Goal: Task Accomplishment & Management: Manage account settings

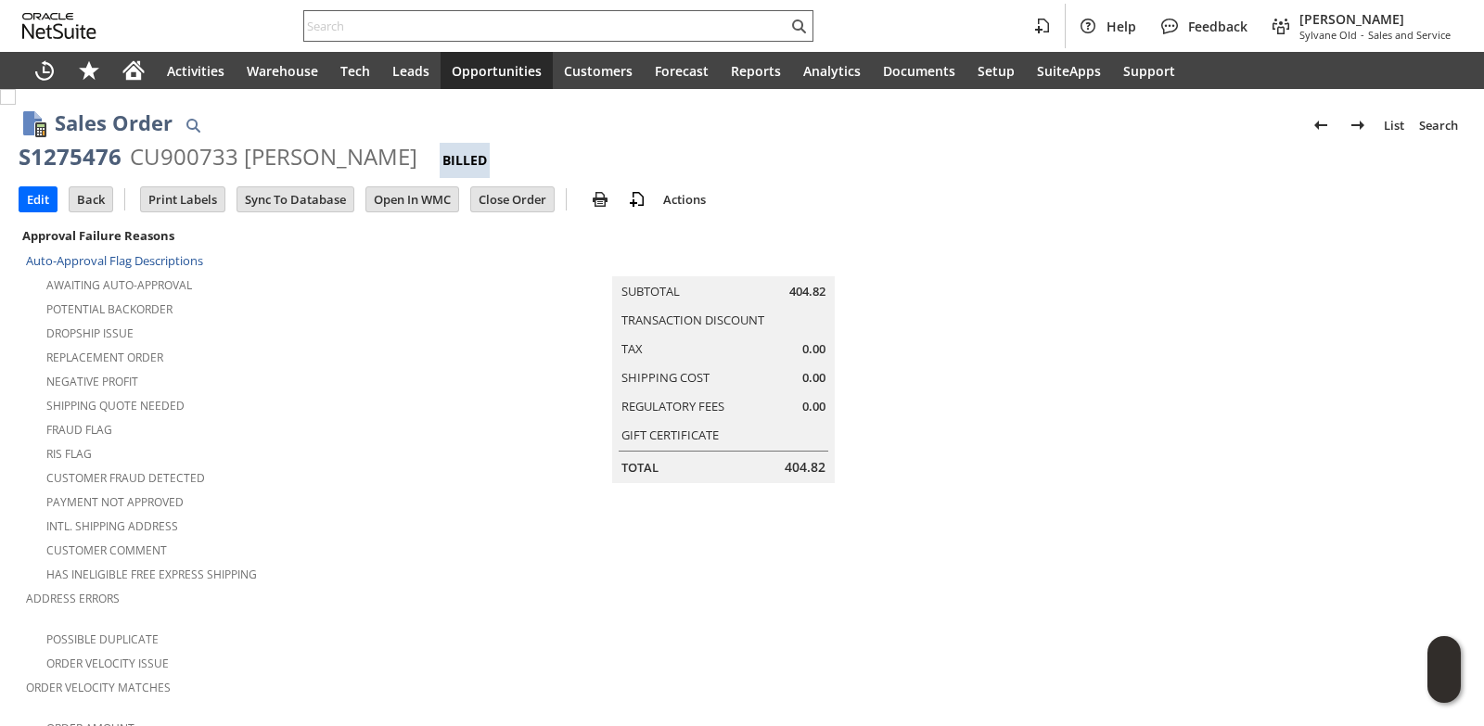
click at [372, 30] on input "text" at bounding box center [545, 26] width 483 height 22
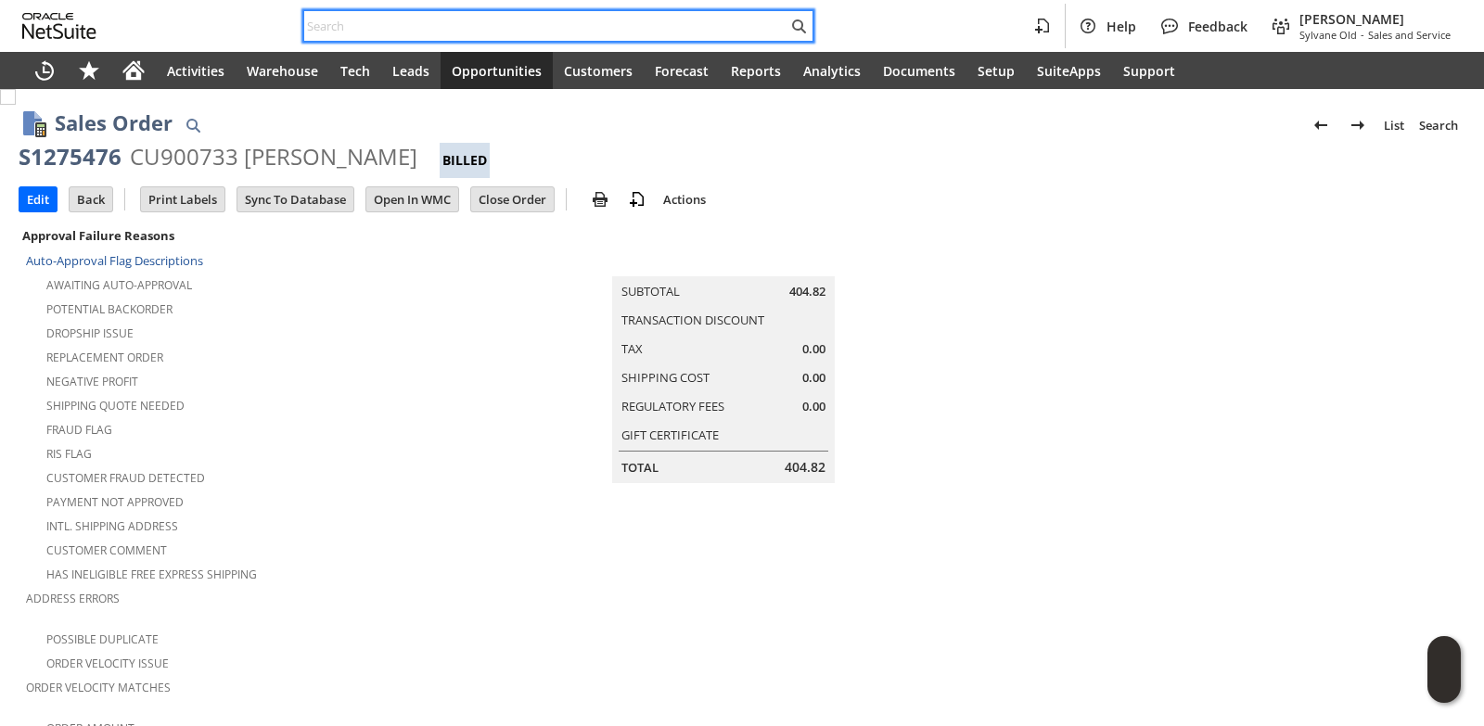
paste input "8157610585"
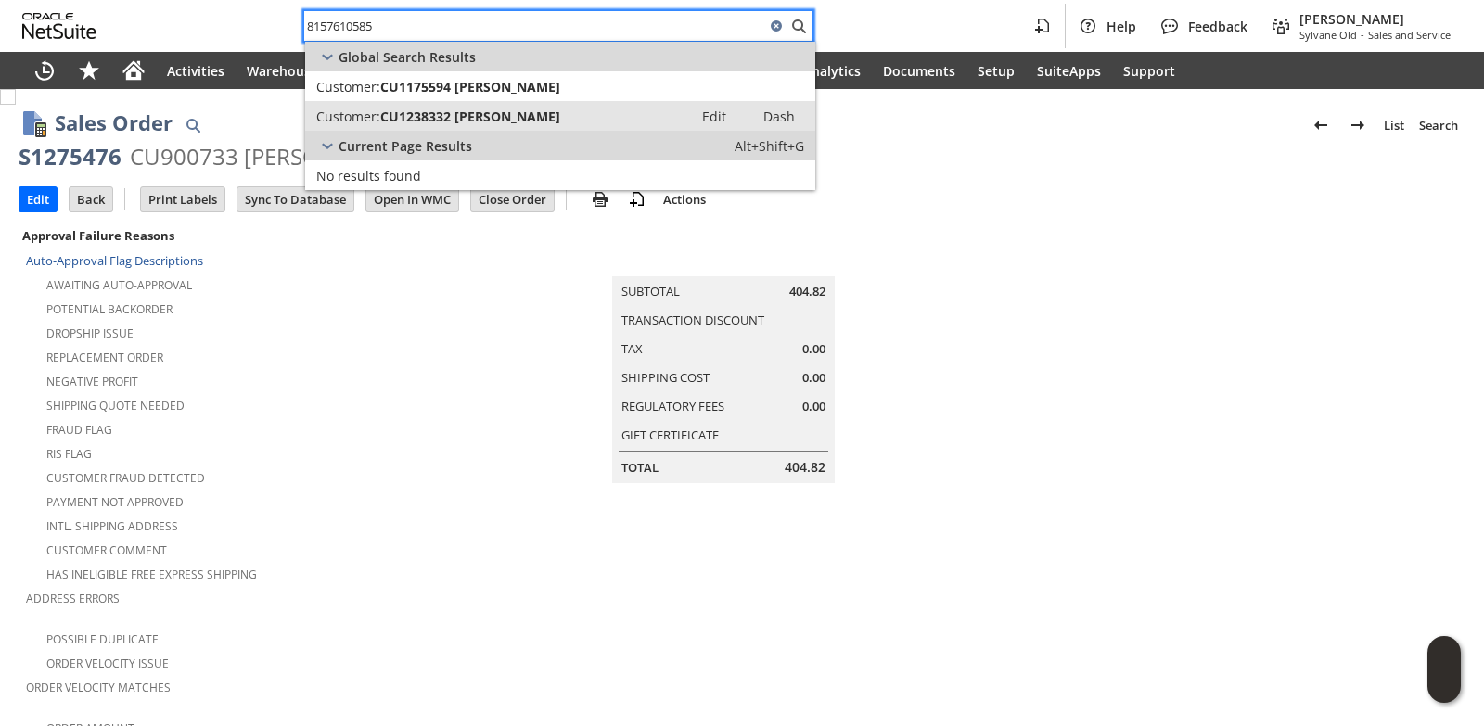
type input "8157610585"
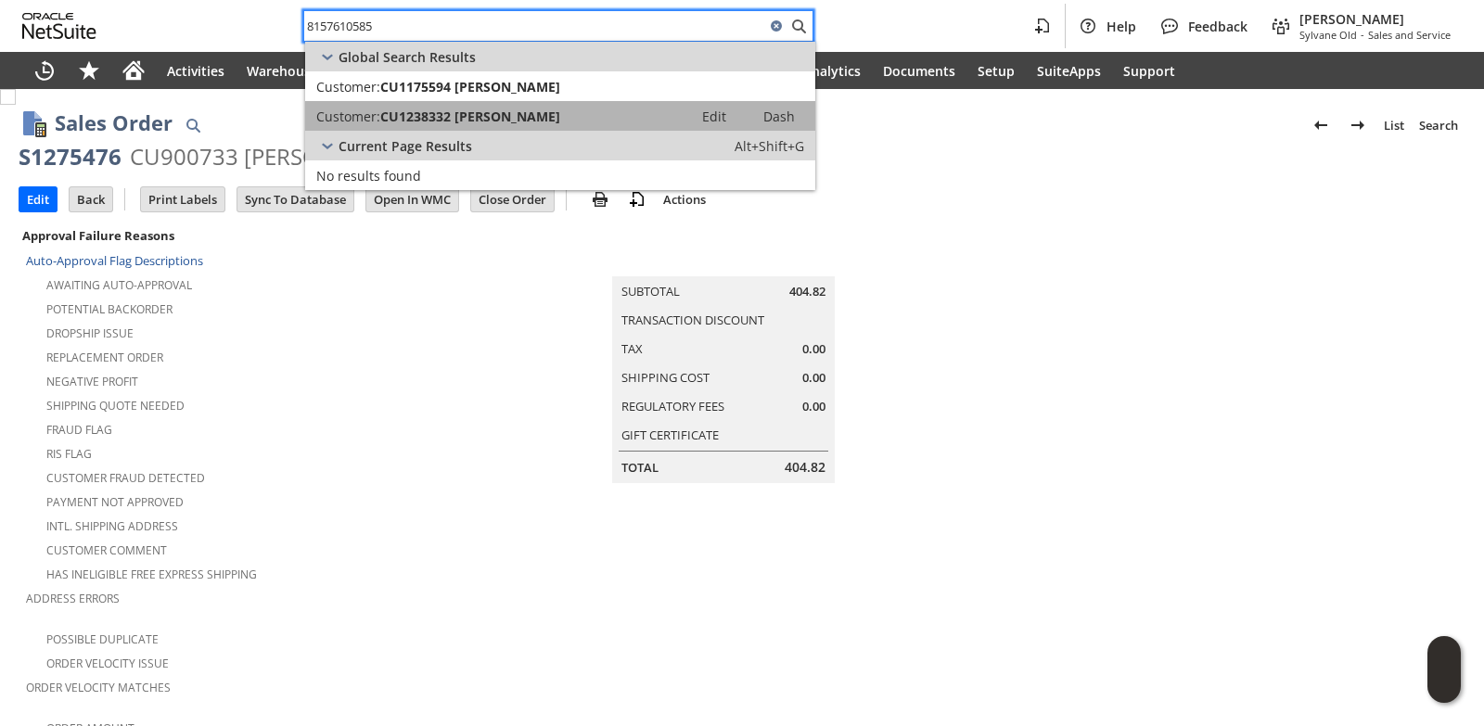
click at [418, 121] on span "CU1238332 [PERSON_NAME]" at bounding box center [470, 117] width 180 height 18
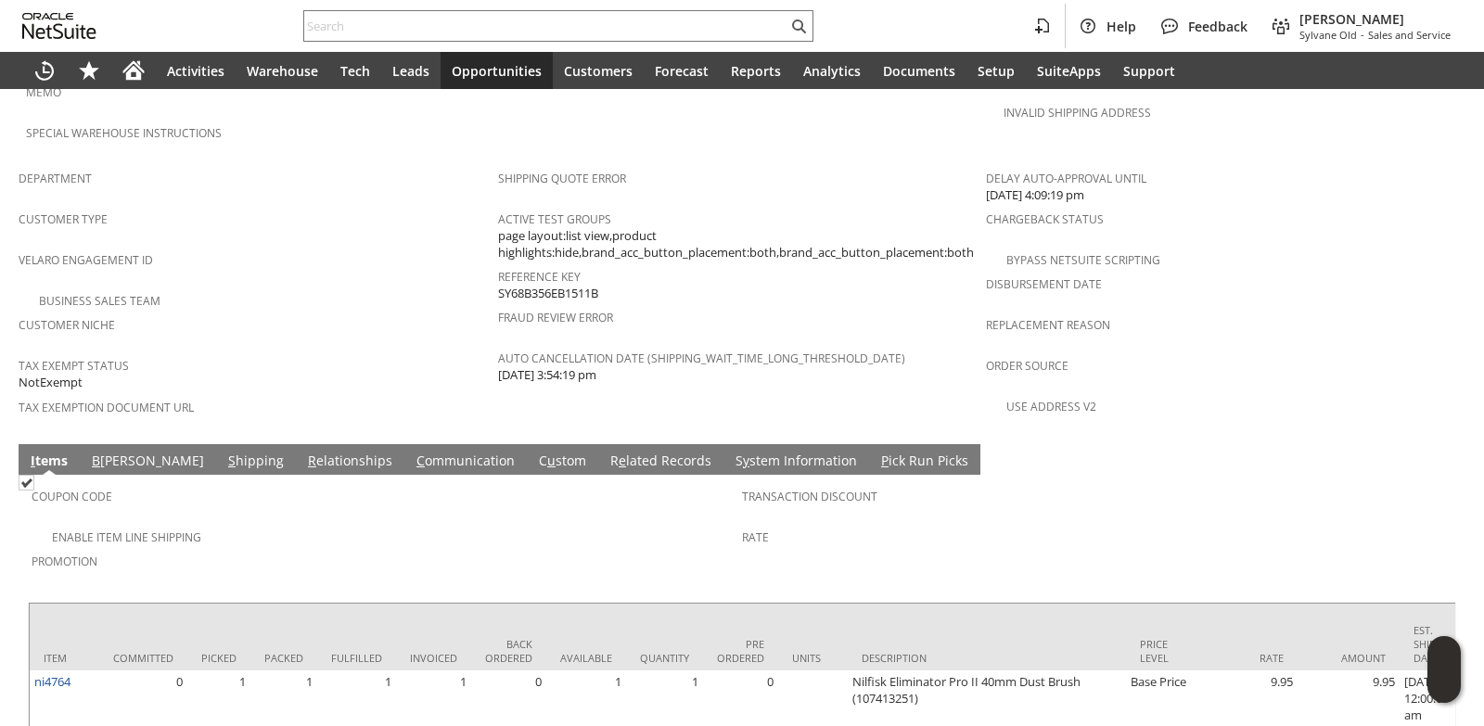
scroll to position [1179, 0]
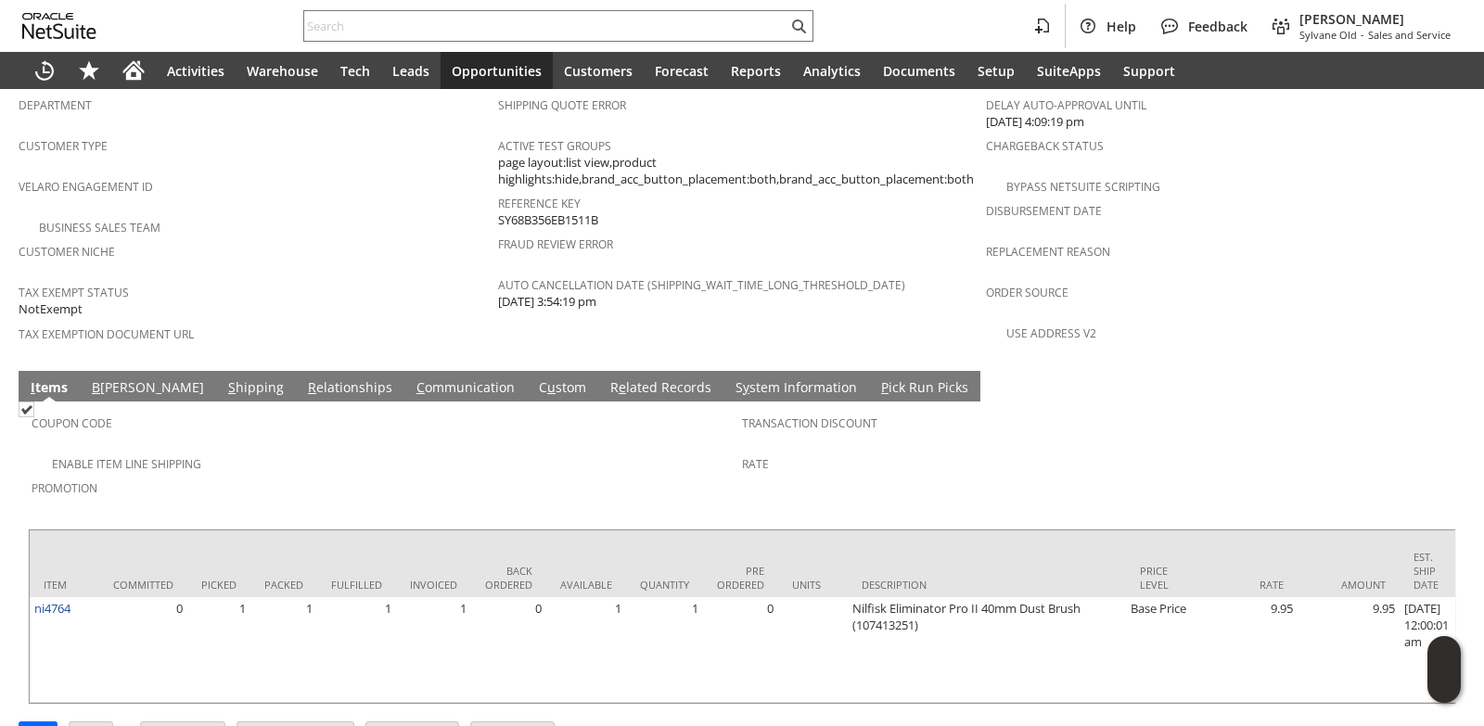
click at [412, 378] on link "C ommunication" at bounding box center [466, 388] width 108 height 20
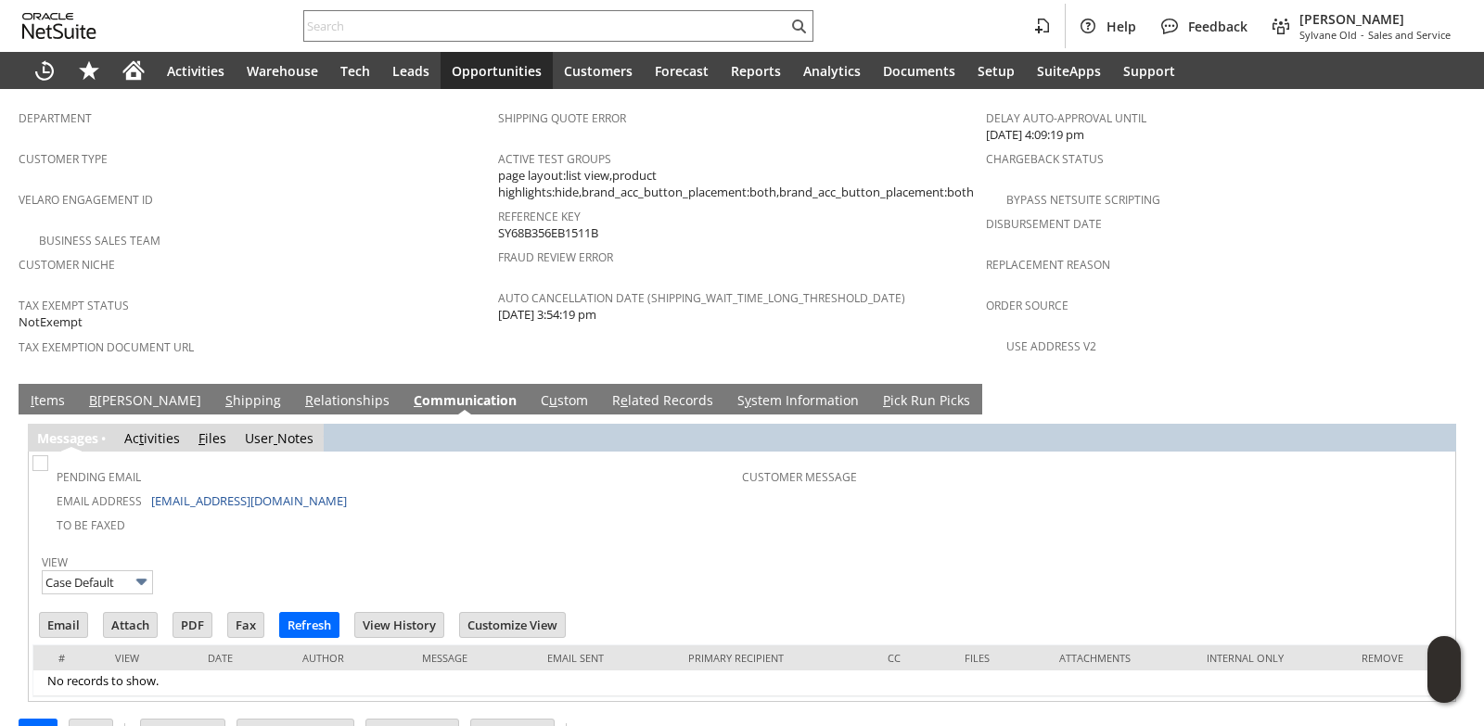
scroll to position [0, 0]
click at [53, 613] on input "Email" at bounding box center [63, 625] width 47 height 24
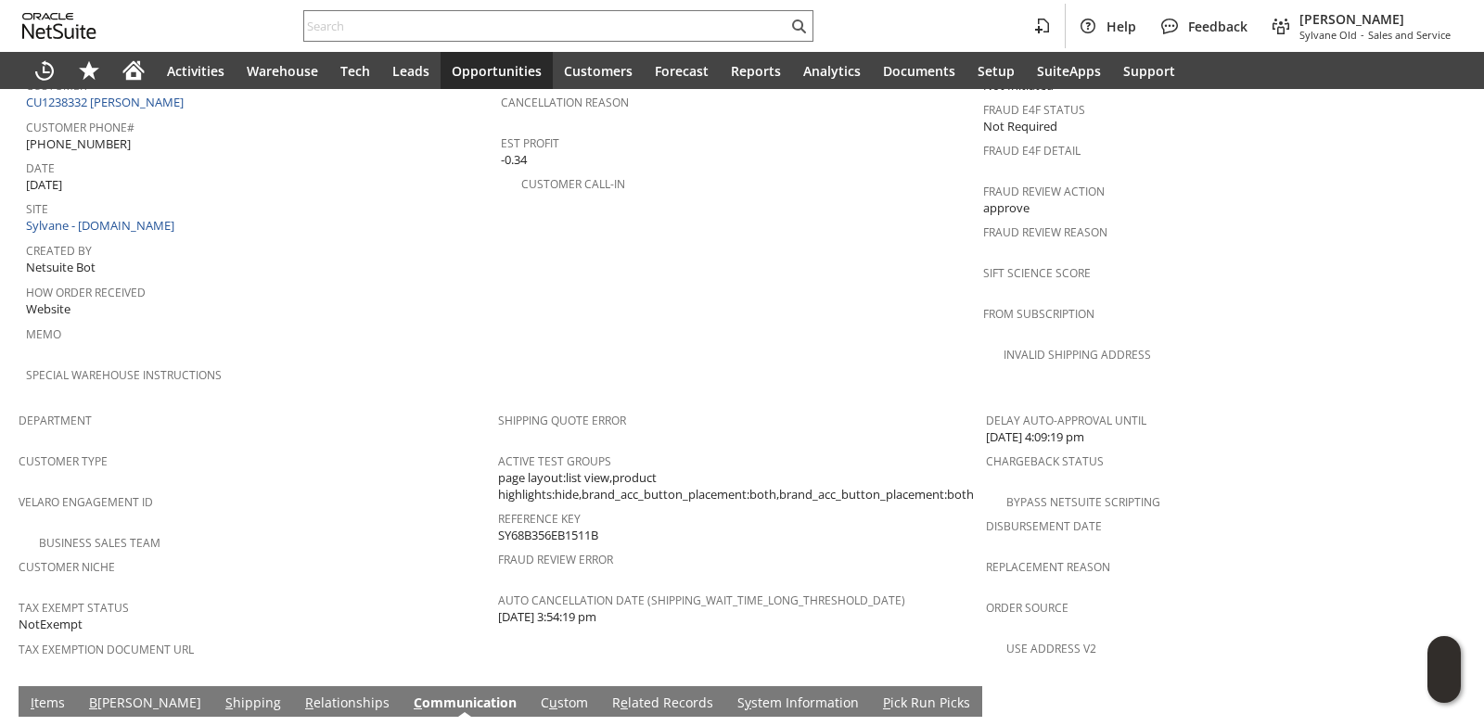
scroll to position [1073, 0]
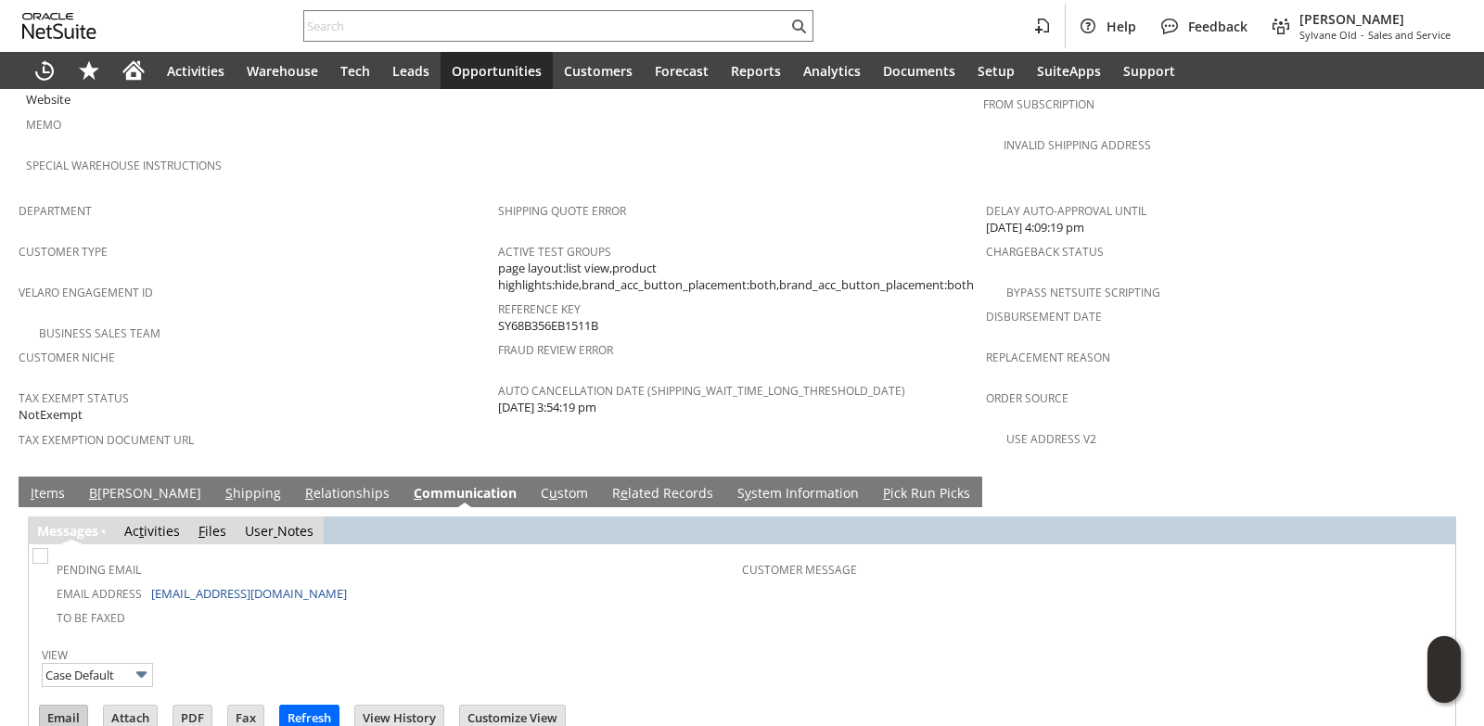
click at [74, 706] on input "Email" at bounding box center [63, 718] width 47 height 24
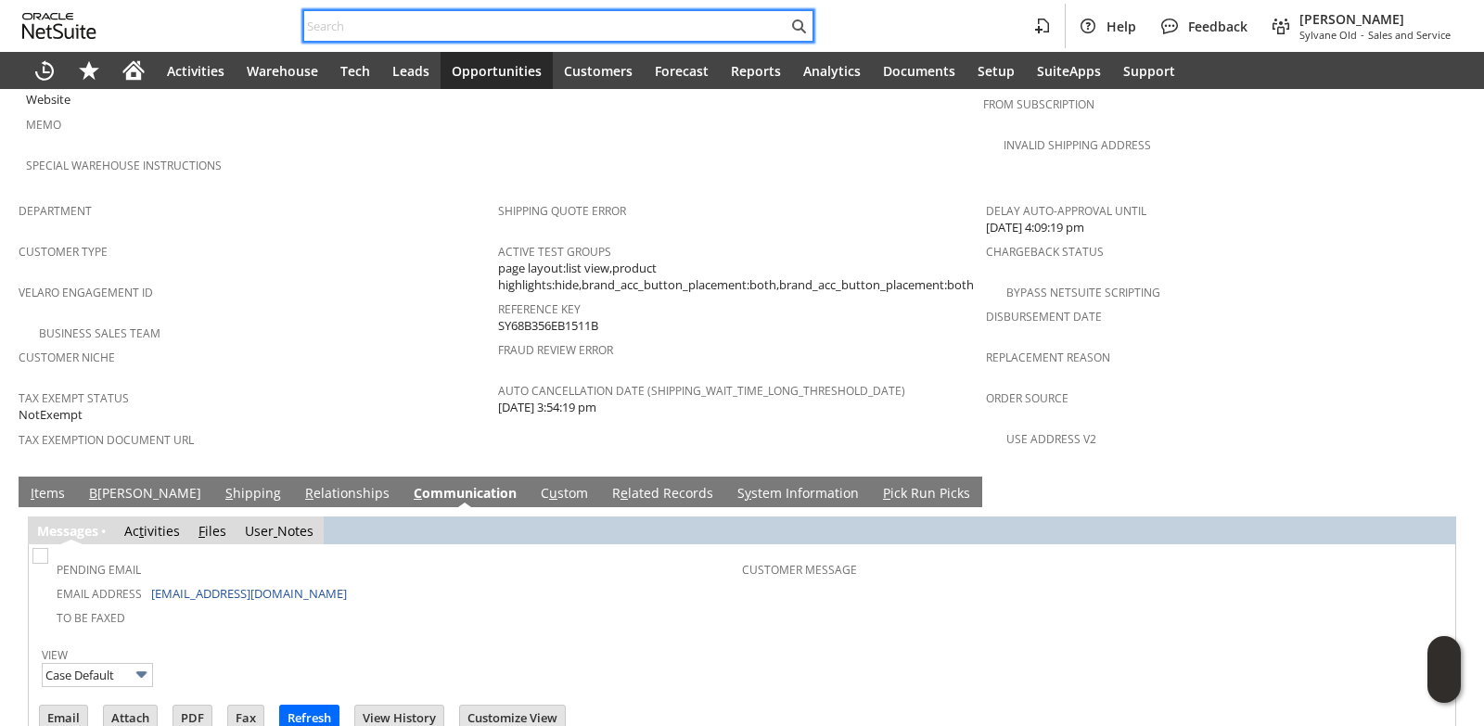
click at [365, 21] on input "text" at bounding box center [545, 26] width 483 height 22
paste input "3185293417"
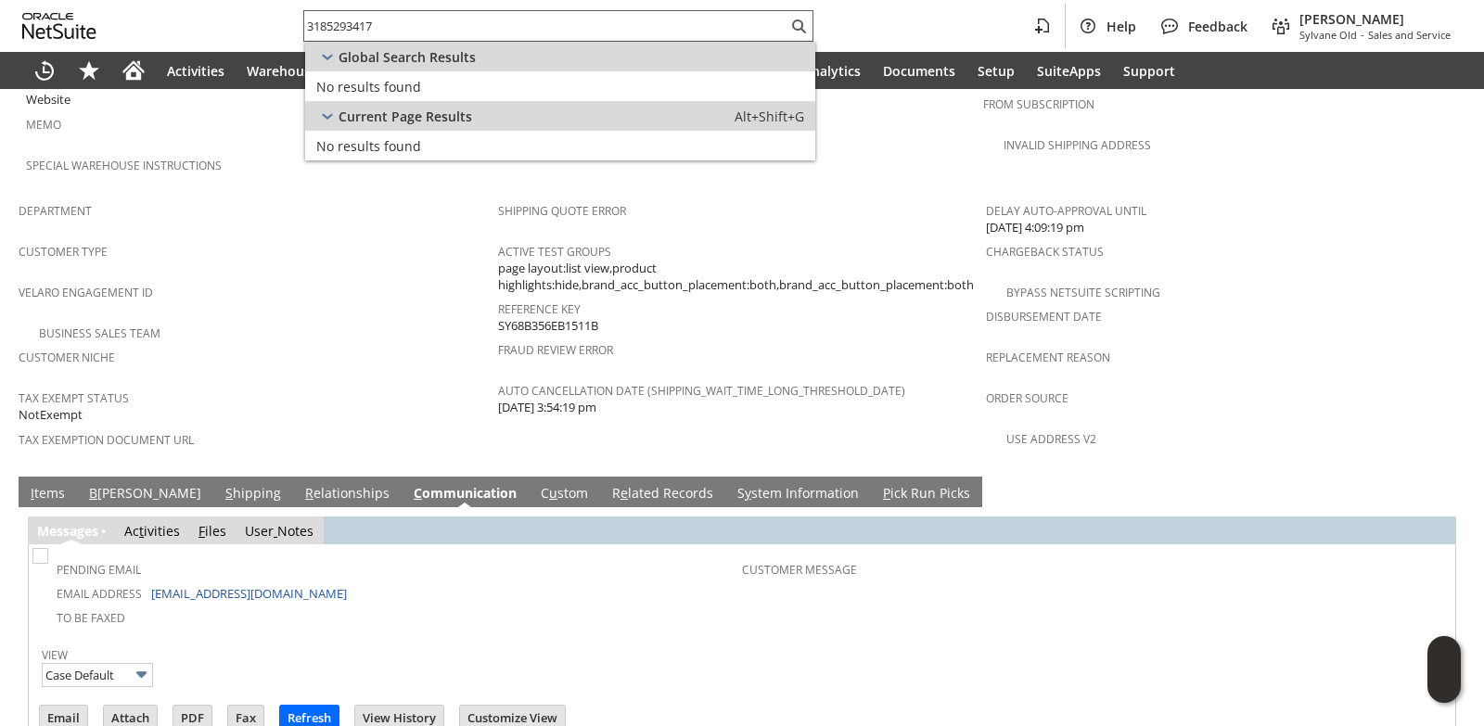
click at [384, 18] on input "3185293417" at bounding box center [545, 26] width 483 height 22
click at [384, 18] on input "3185293417" at bounding box center [534, 26] width 461 height 22
paste input "3493969"
type input "3"
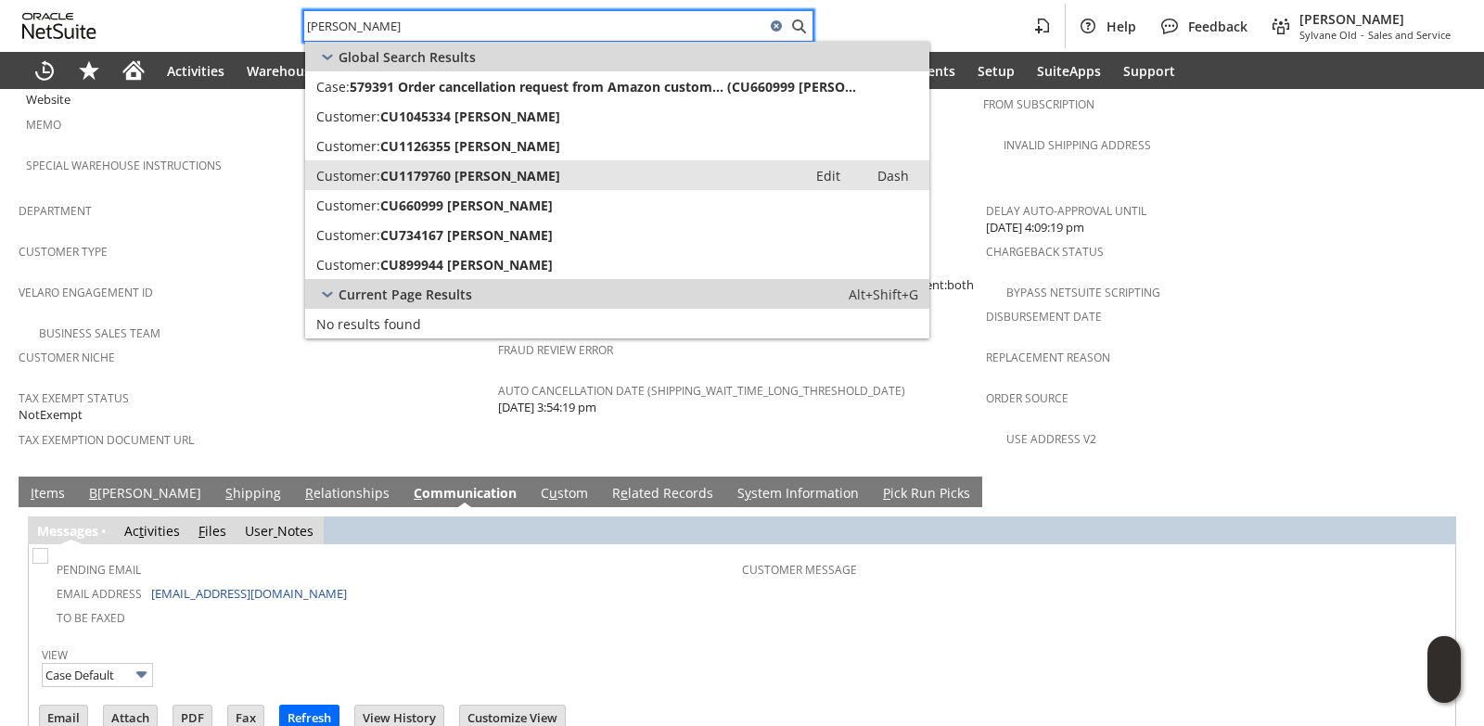
type input "Mike Fry"
click at [459, 177] on span "CU1179760 Mike Fry" at bounding box center [470, 176] width 180 height 18
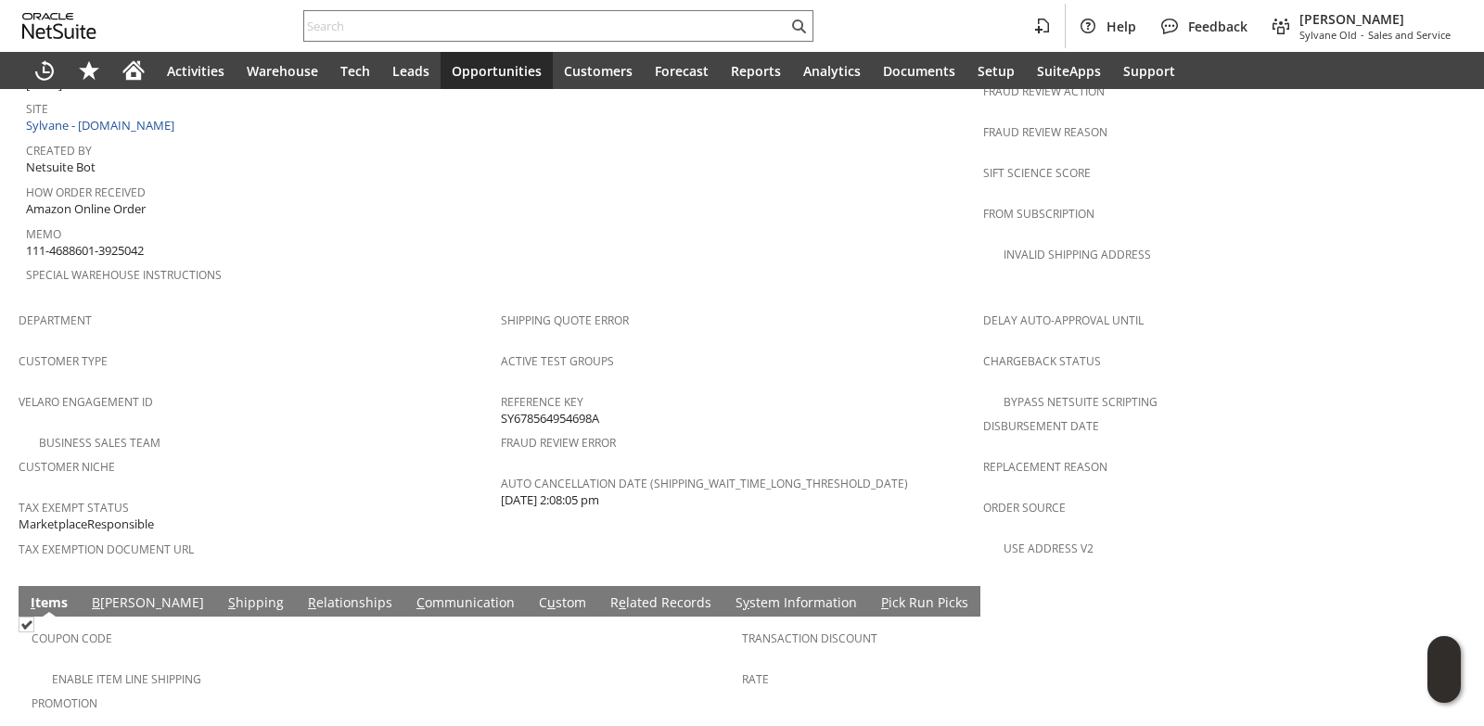
scroll to position [808, 0]
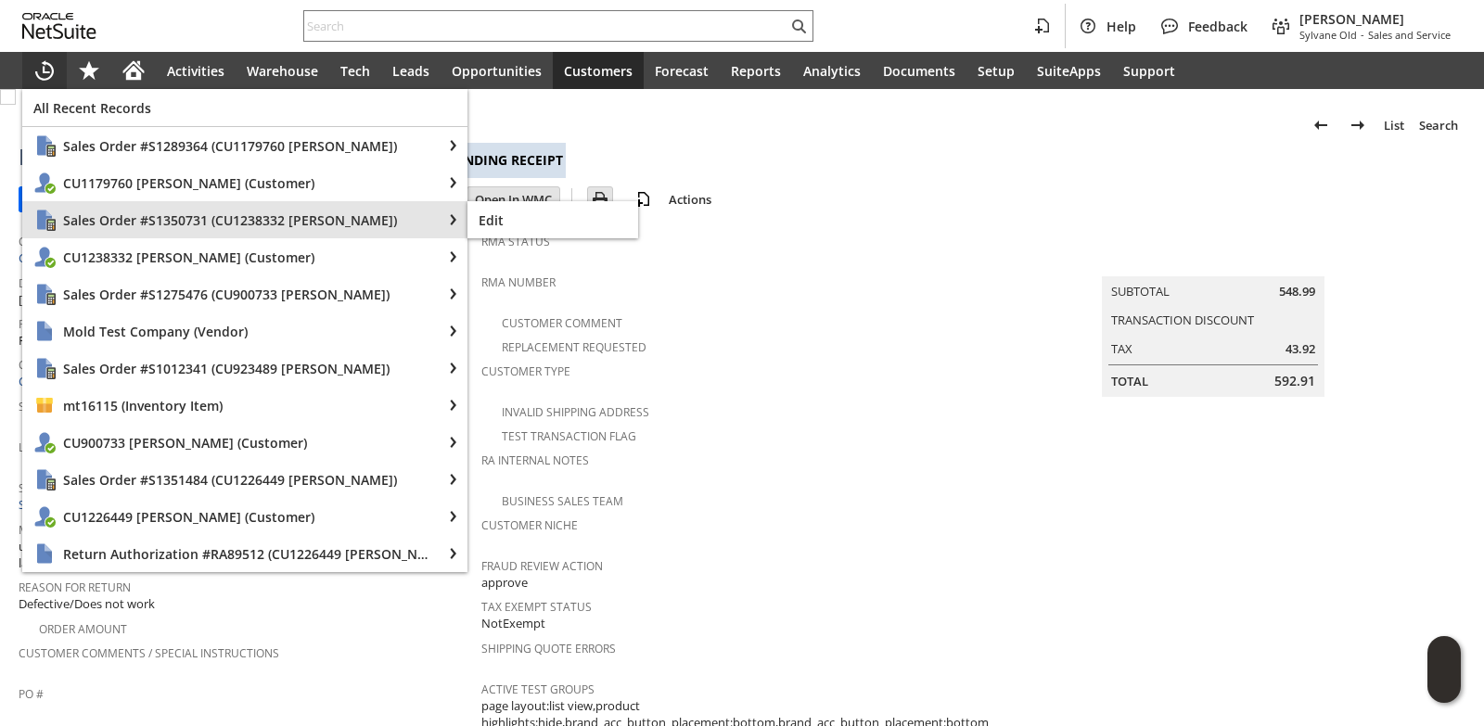
click at [153, 226] on span "Sales Order #S1350731 (CU1238332 Daniel Dummett)" at bounding box center [246, 220] width 367 height 18
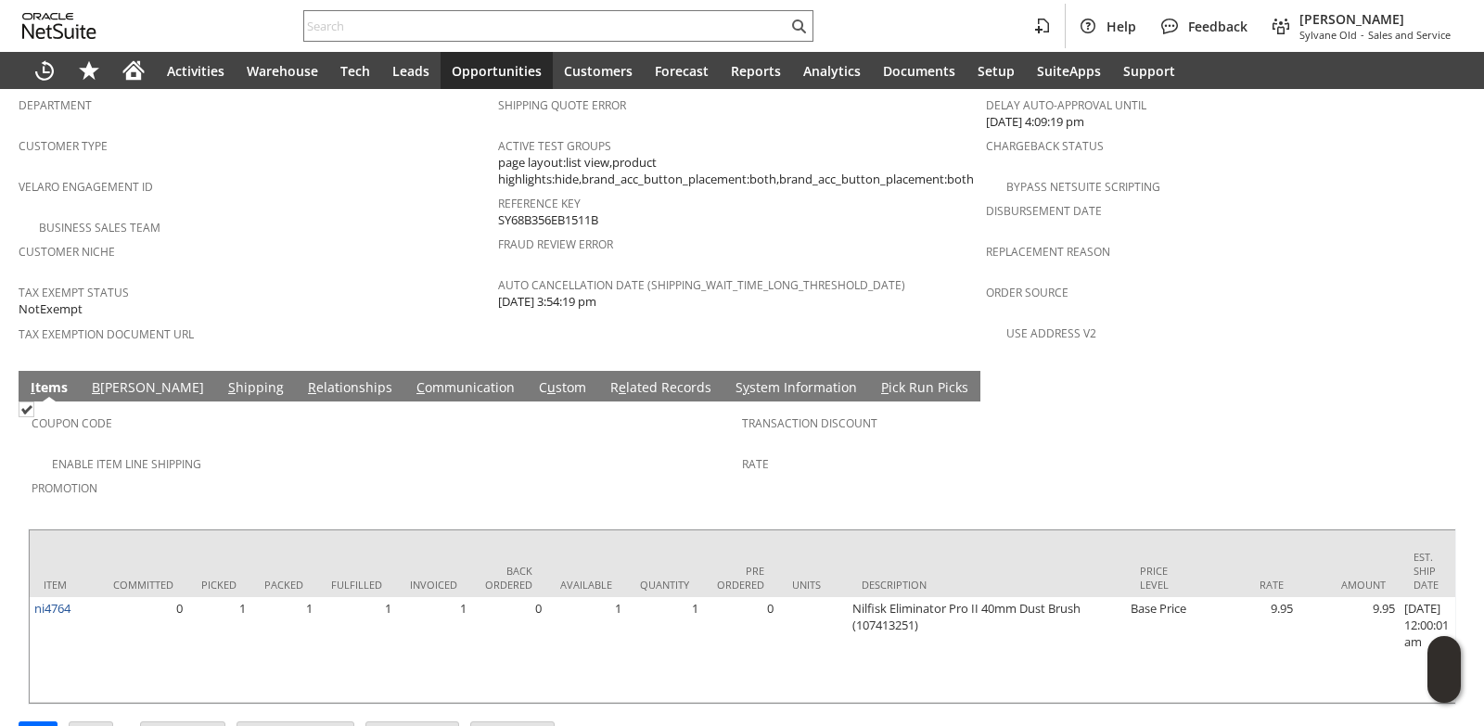
scroll to position [622, 0]
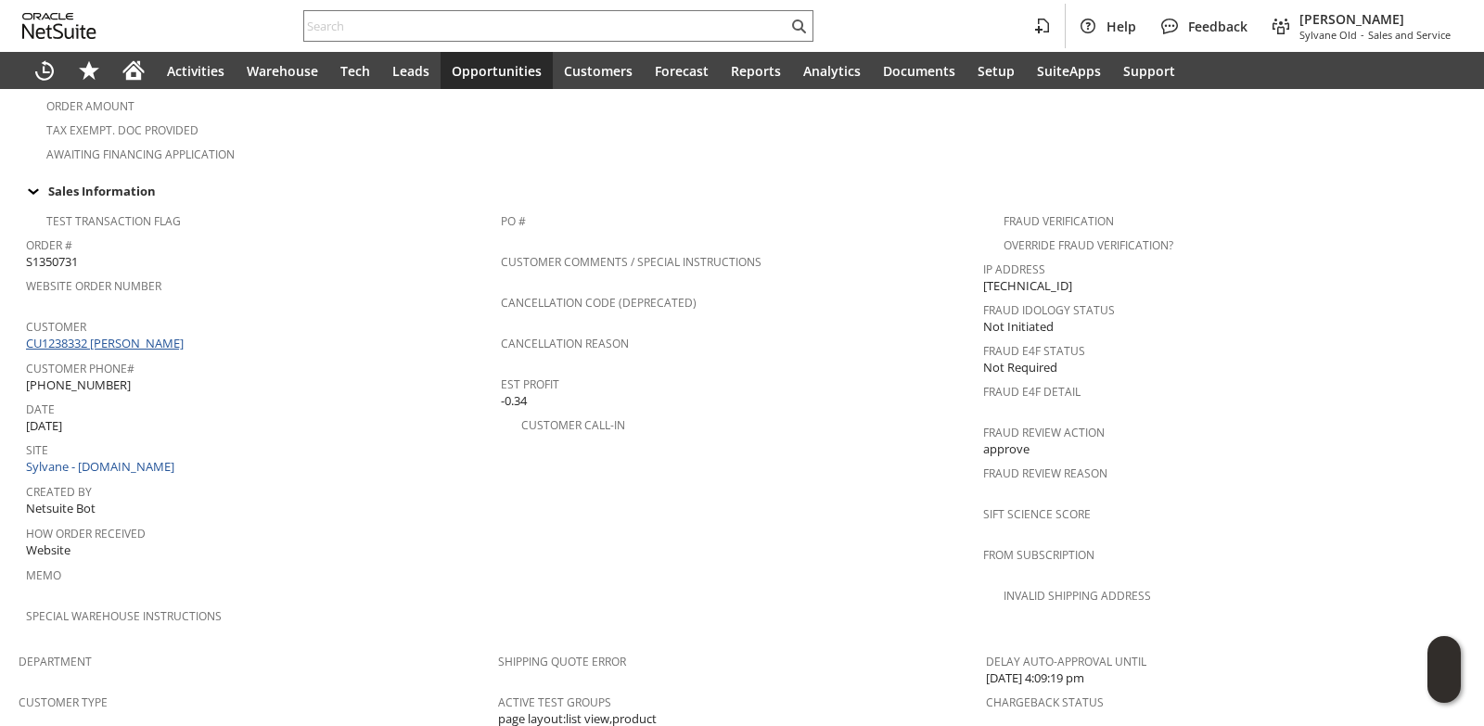
click at [133, 335] on link "CU1238332 Daniel Dummett" at bounding box center [107, 343] width 162 height 17
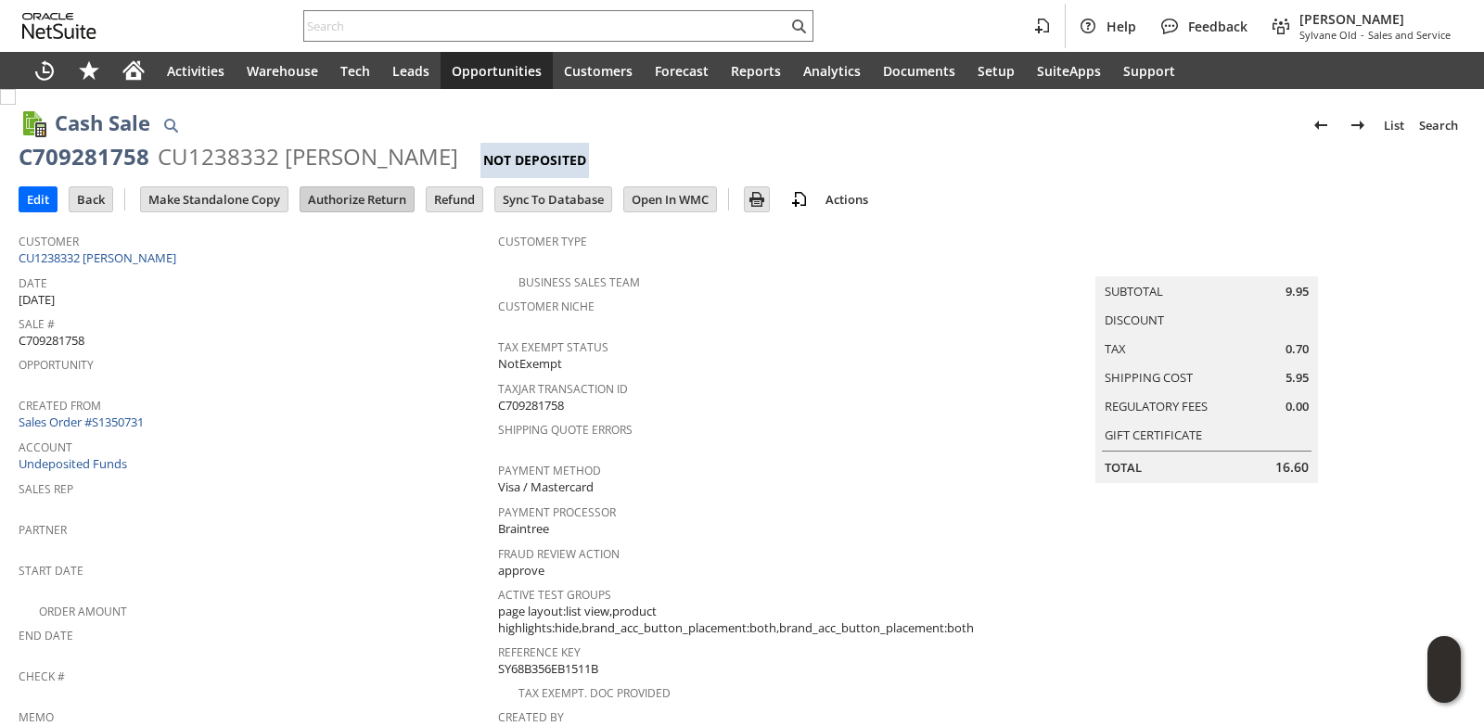
click at [333, 192] on input "Authorize Return" at bounding box center [356, 199] width 113 height 24
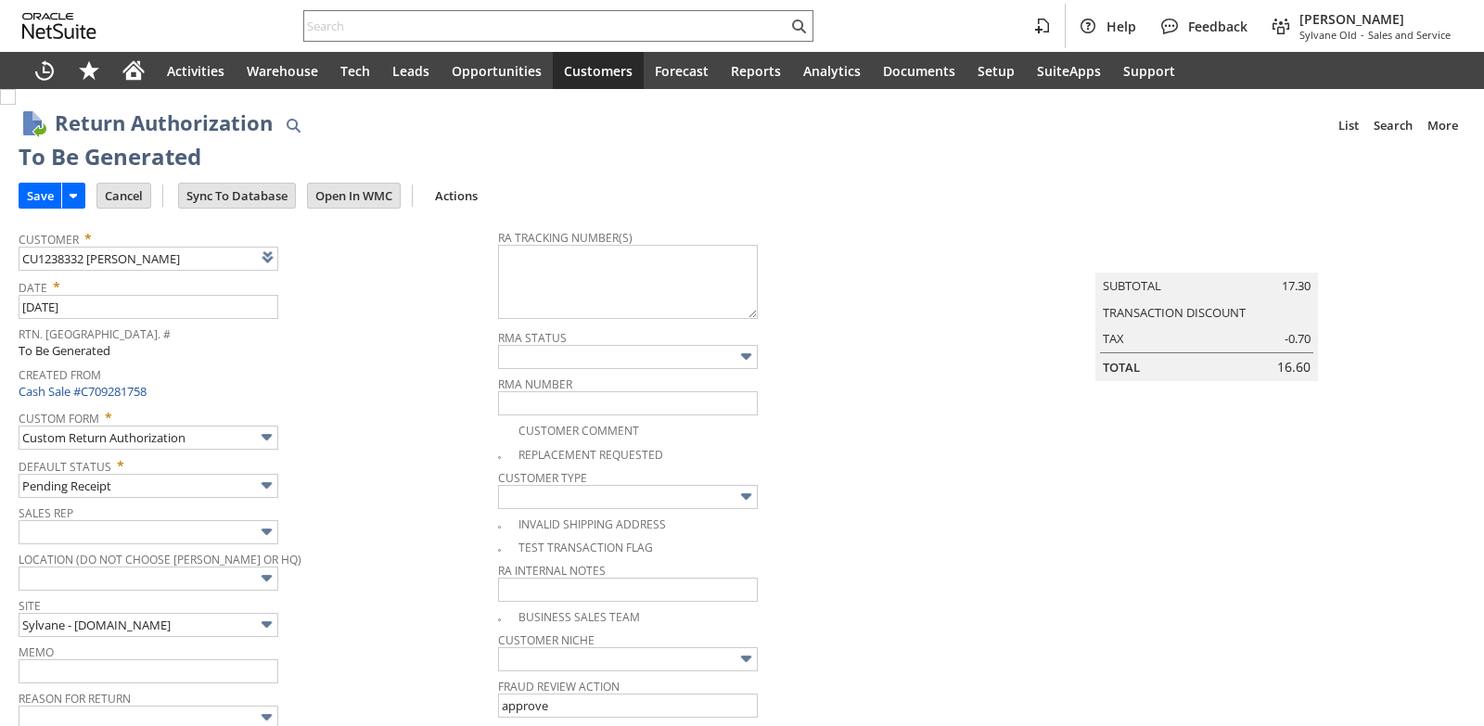
type input "Add"
type input "Copy Previous"
click at [46, 202] on input "Save" at bounding box center [40, 196] width 42 height 24
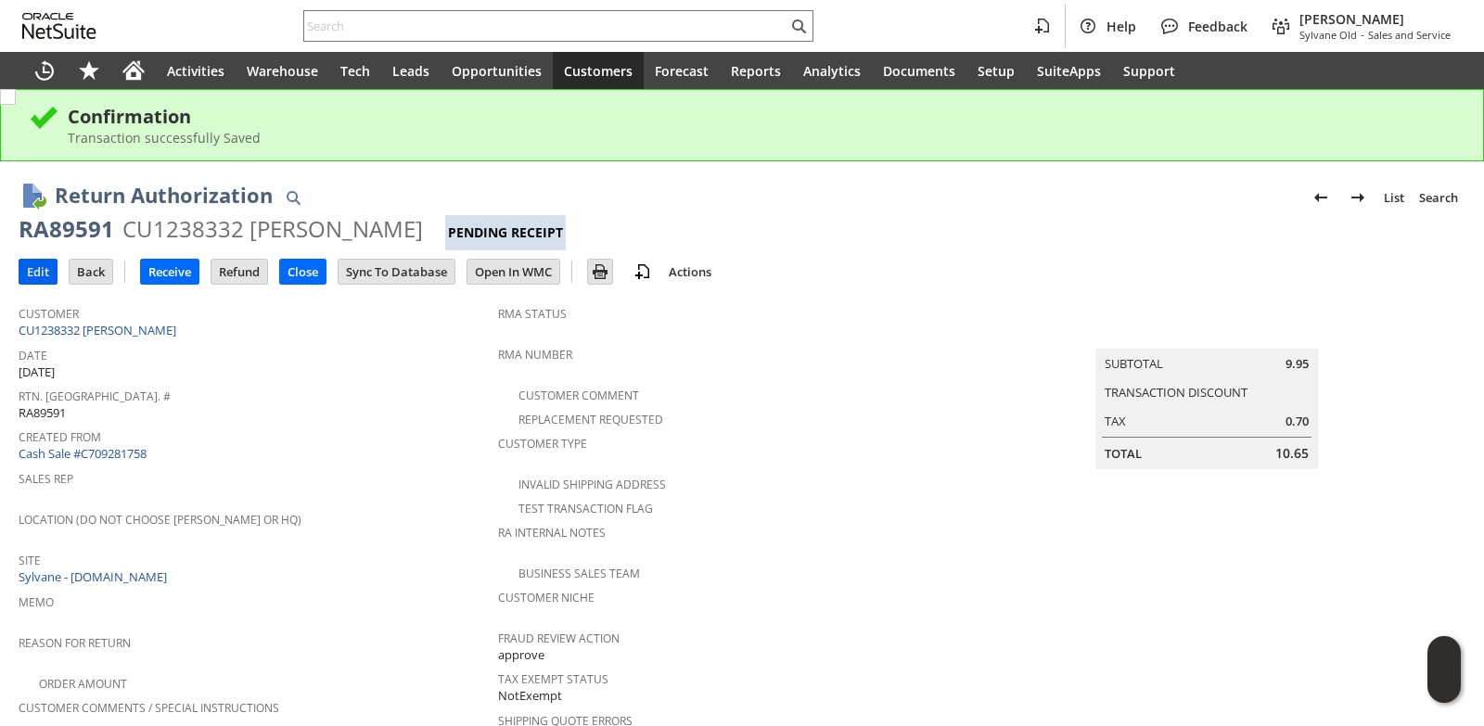
click at [45, 264] on input "Edit" at bounding box center [37, 272] width 37 height 24
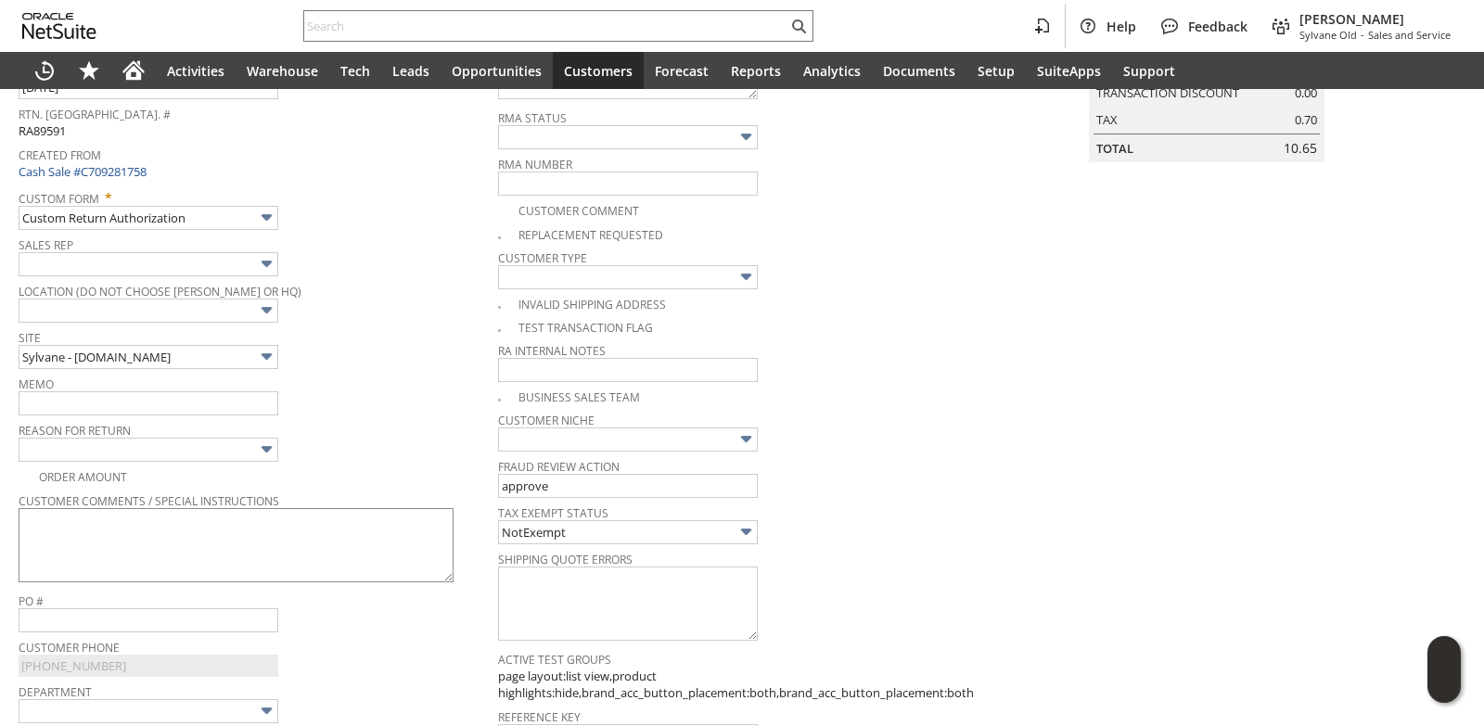
scroll to position [278, 0]
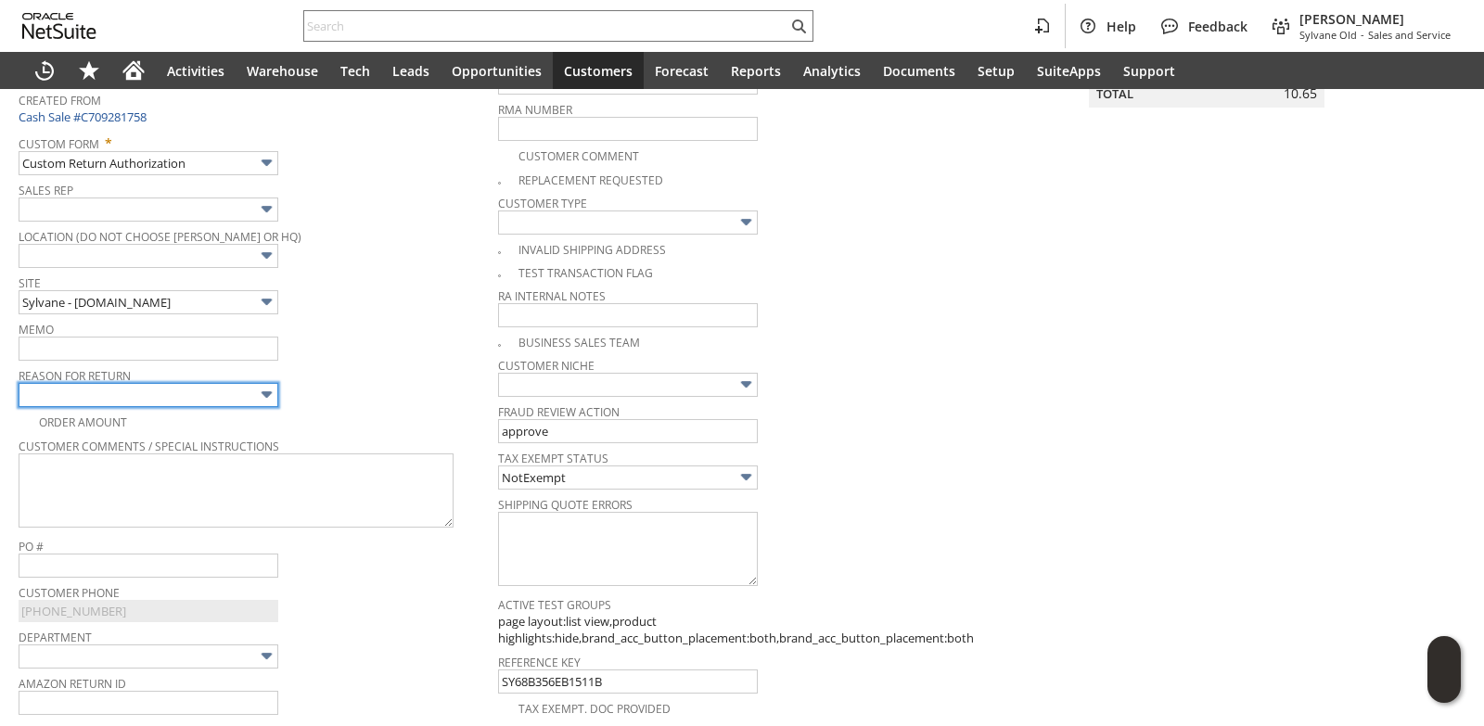
click at [134, 401] on input "text" at bounding box center [149, 395] width 260 height 24
click at [348, 362] on td "Memo" at bounding box center [258, 339] width 479 height 46
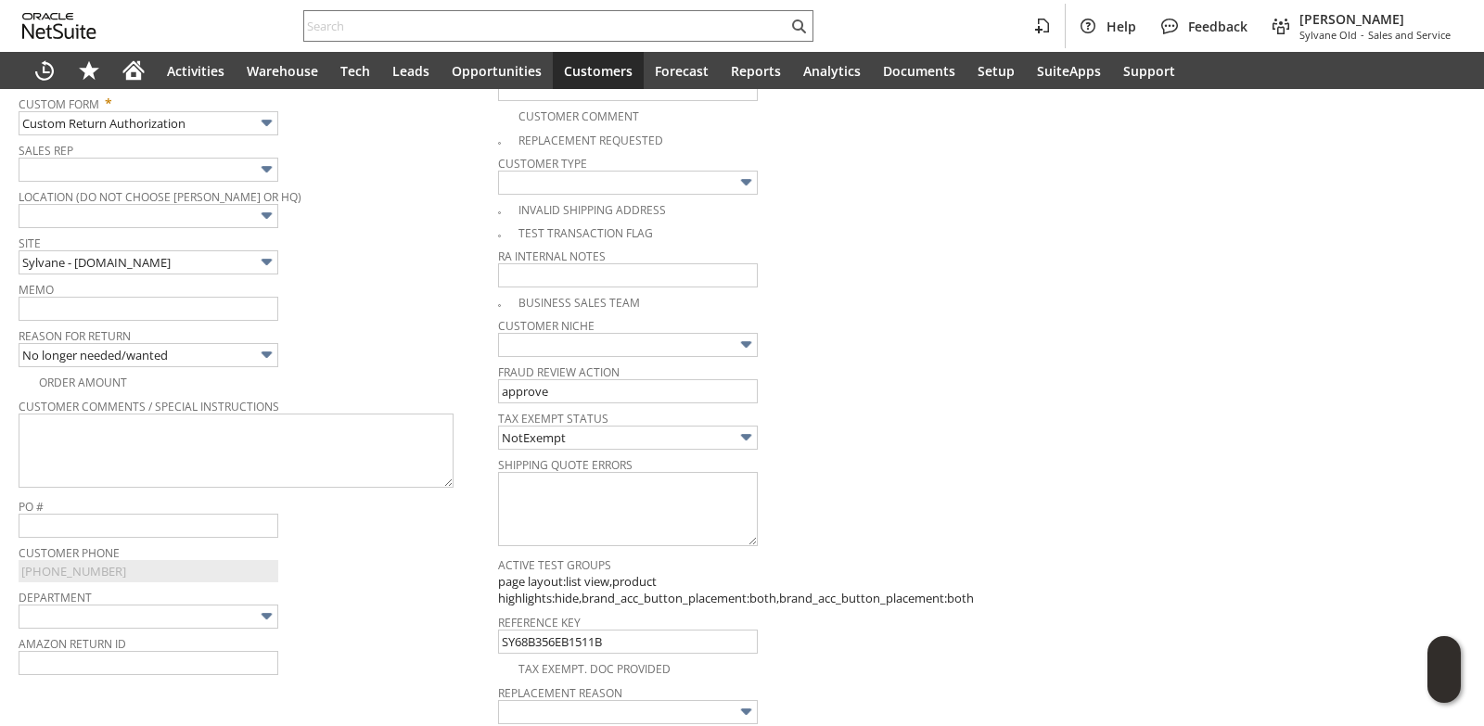
scroll to position [464, 0]
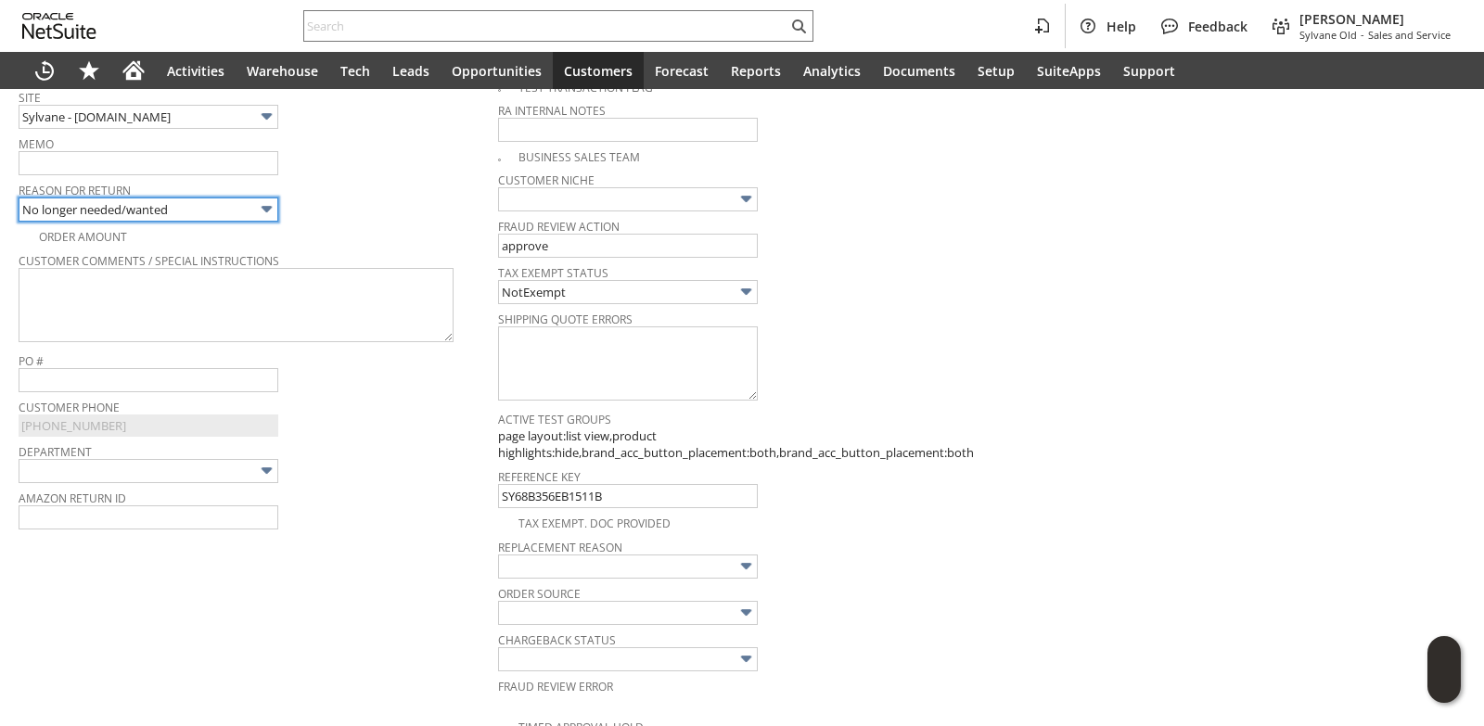
click at [141, 215] on input "No longer needed/wanted" at bounding box center [149, 210] width 260 height 24
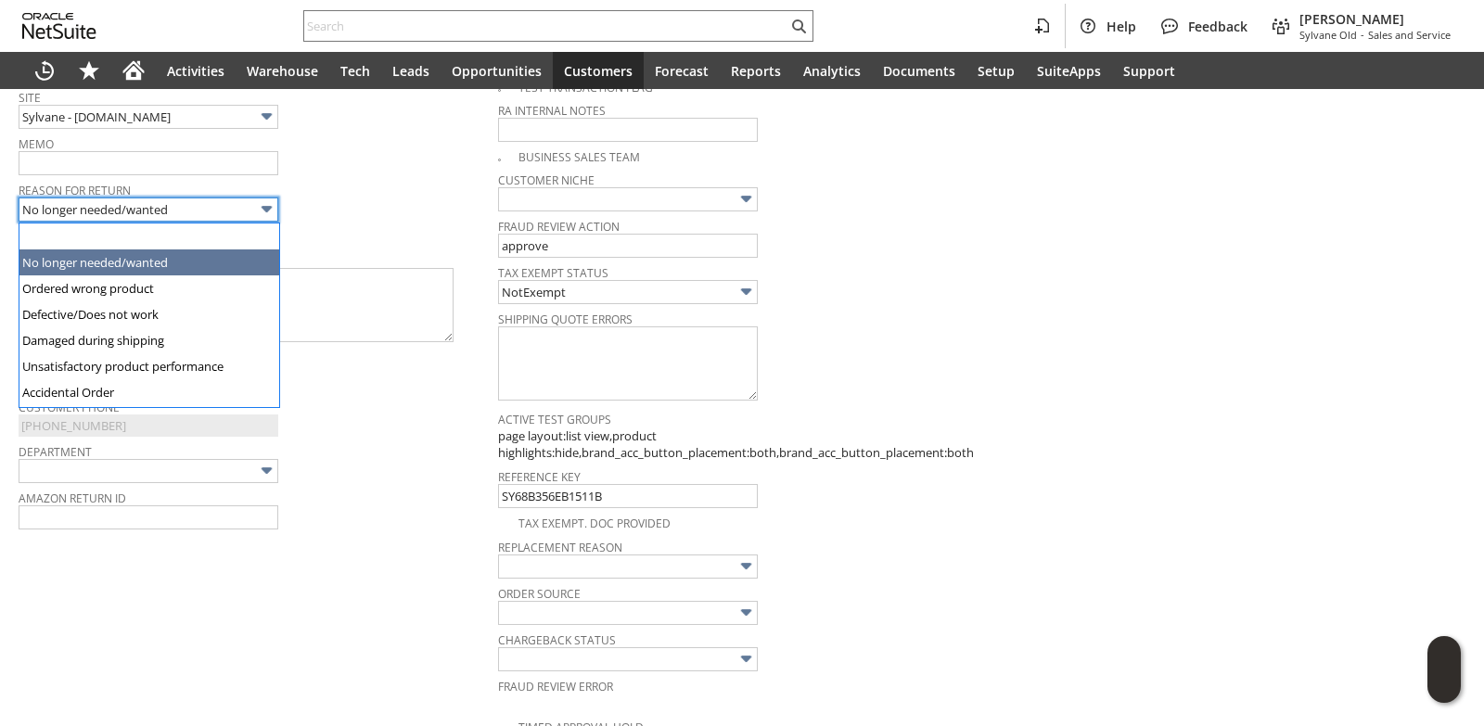
scroll to position [26, 0]
type input "Ordered wrong product"
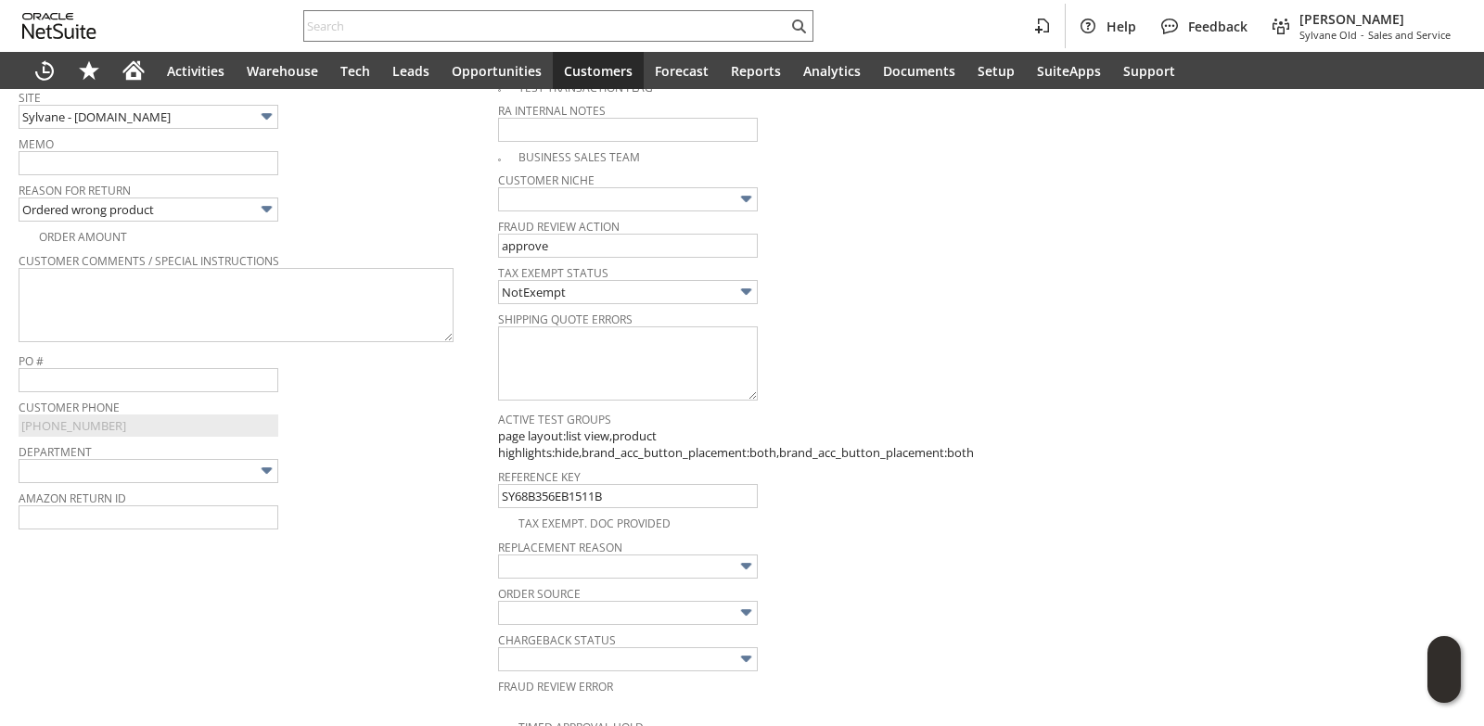
click at [367, 180] on span "Reason For Return" at bounding box center [254, 187] width 470 height 20
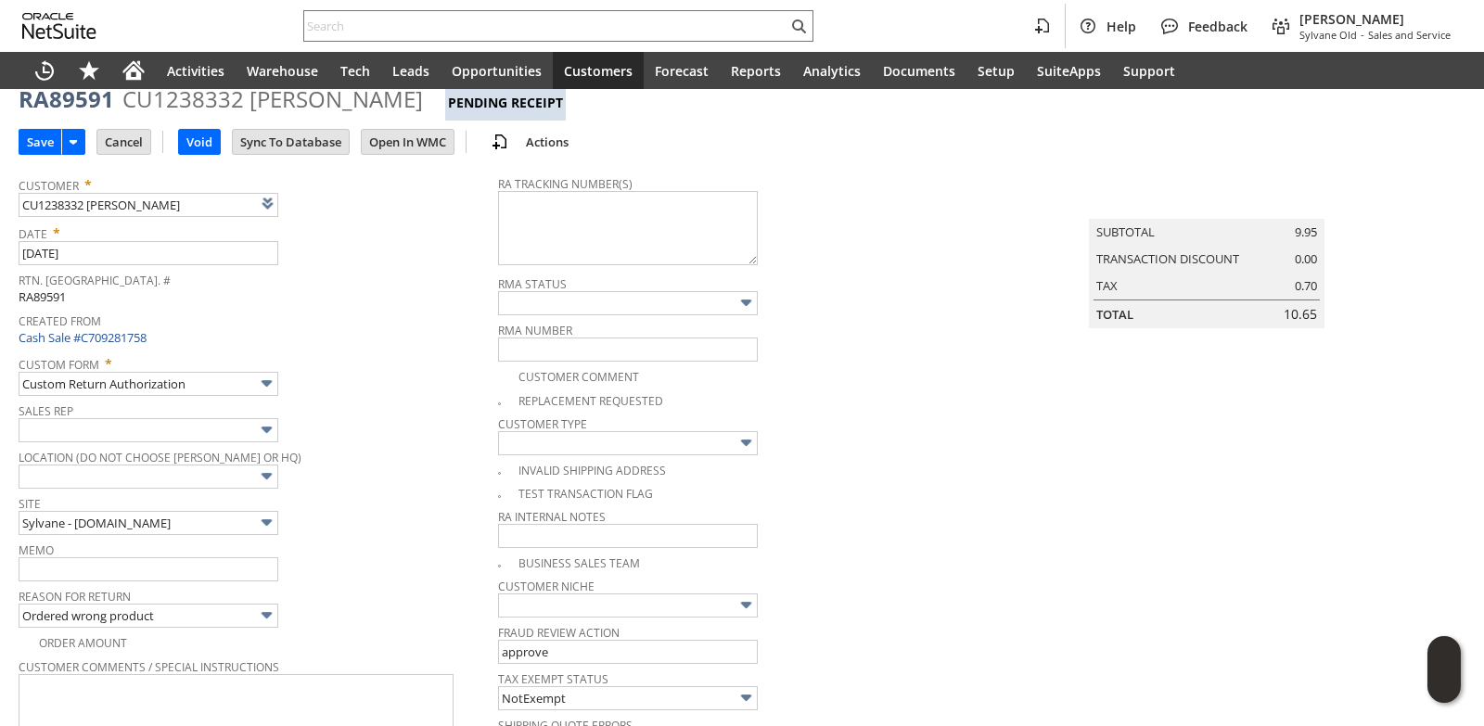
scroll to position [0, 0]
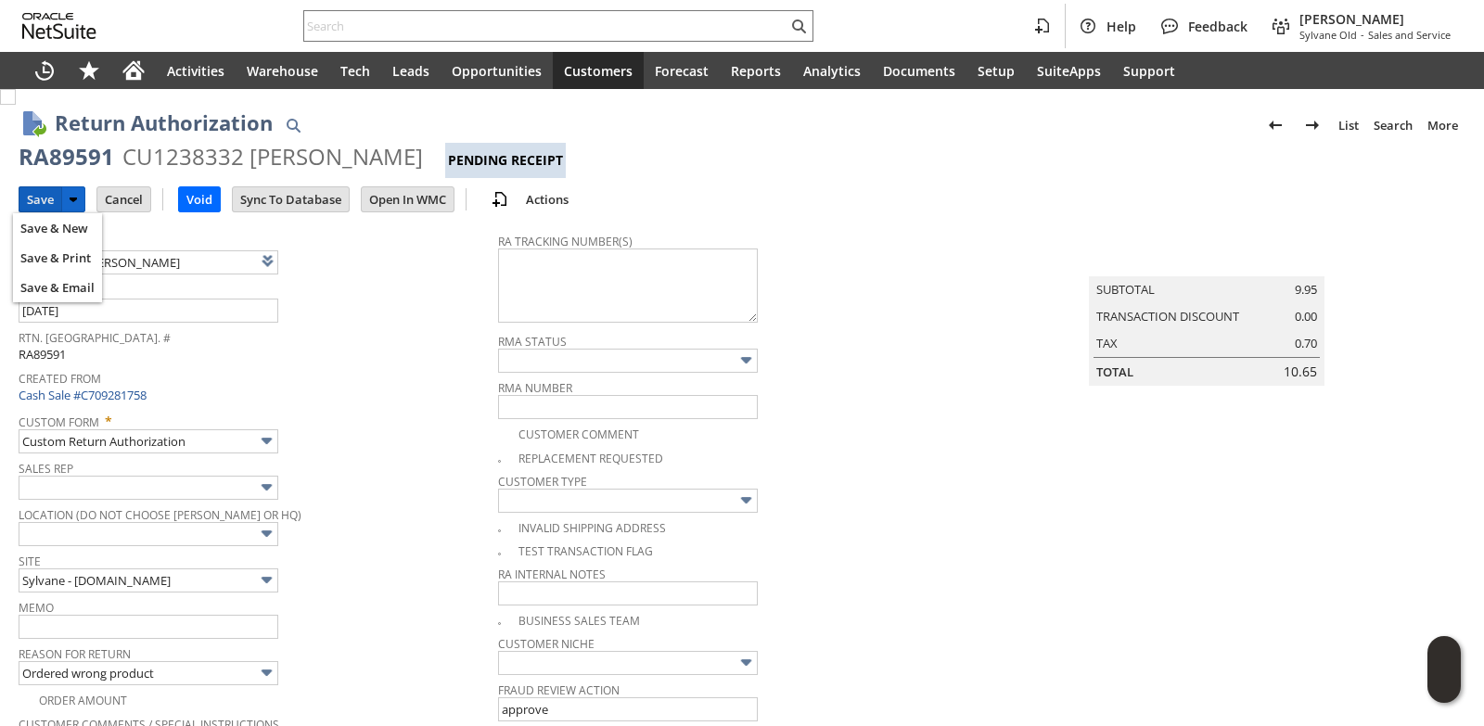
click at [53, 206] on input "Save" at bounding box center [40, 199] width 42 height 24
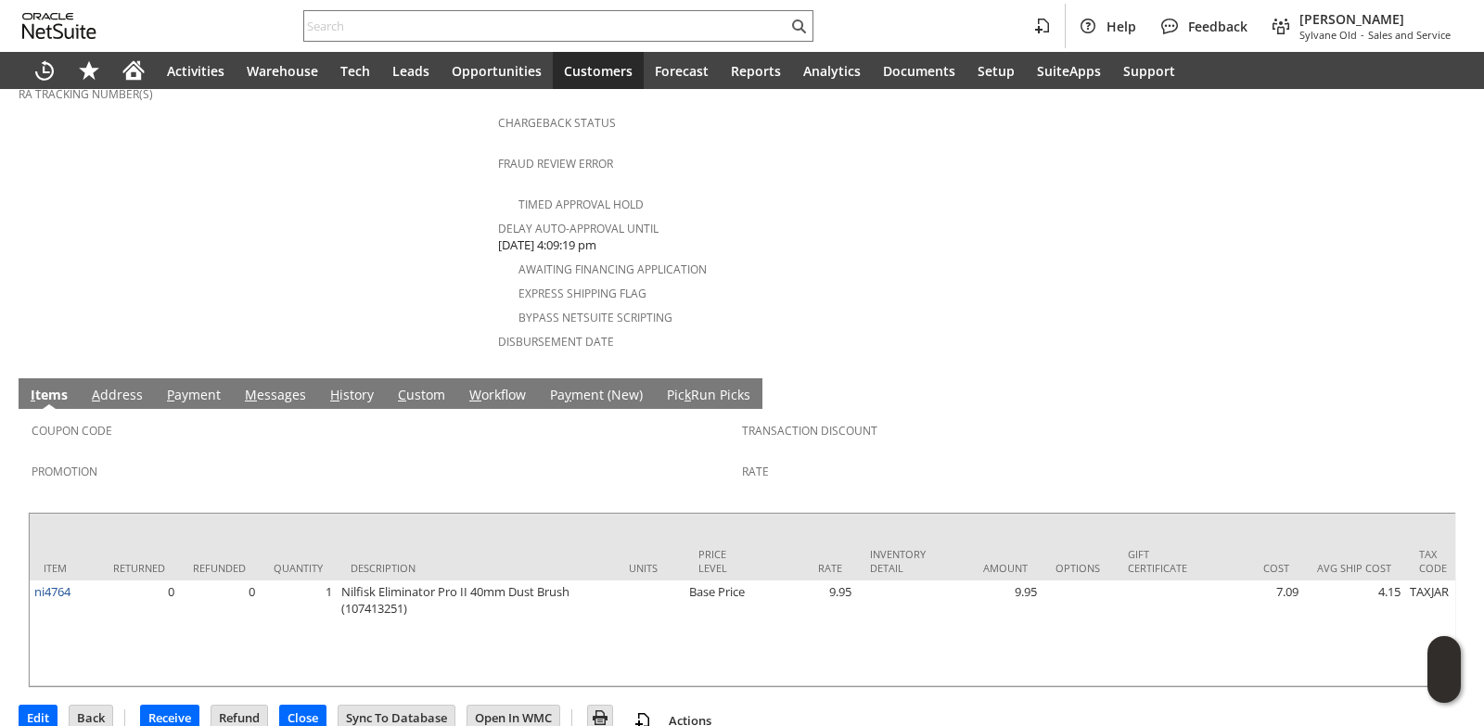
click at [274, 386] on link "M essages" at bounding box center [275, 396] width 70 height 20
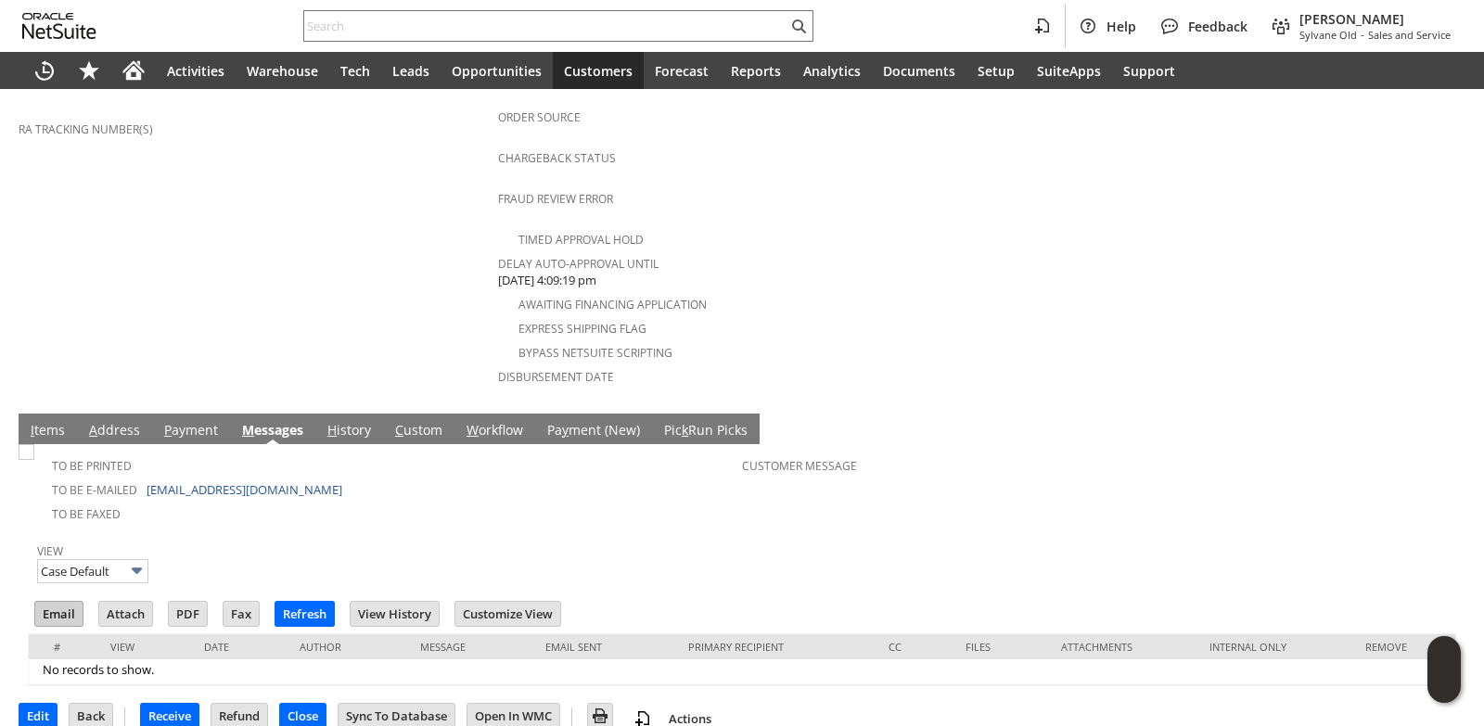
click at [53, 602] on input "Email" at bounding box center [58, 614] width 47 height 24
click at [748, 250] on span "Delay Auto-Approval Until" at bounding box center [737, 260] width 478 height 21
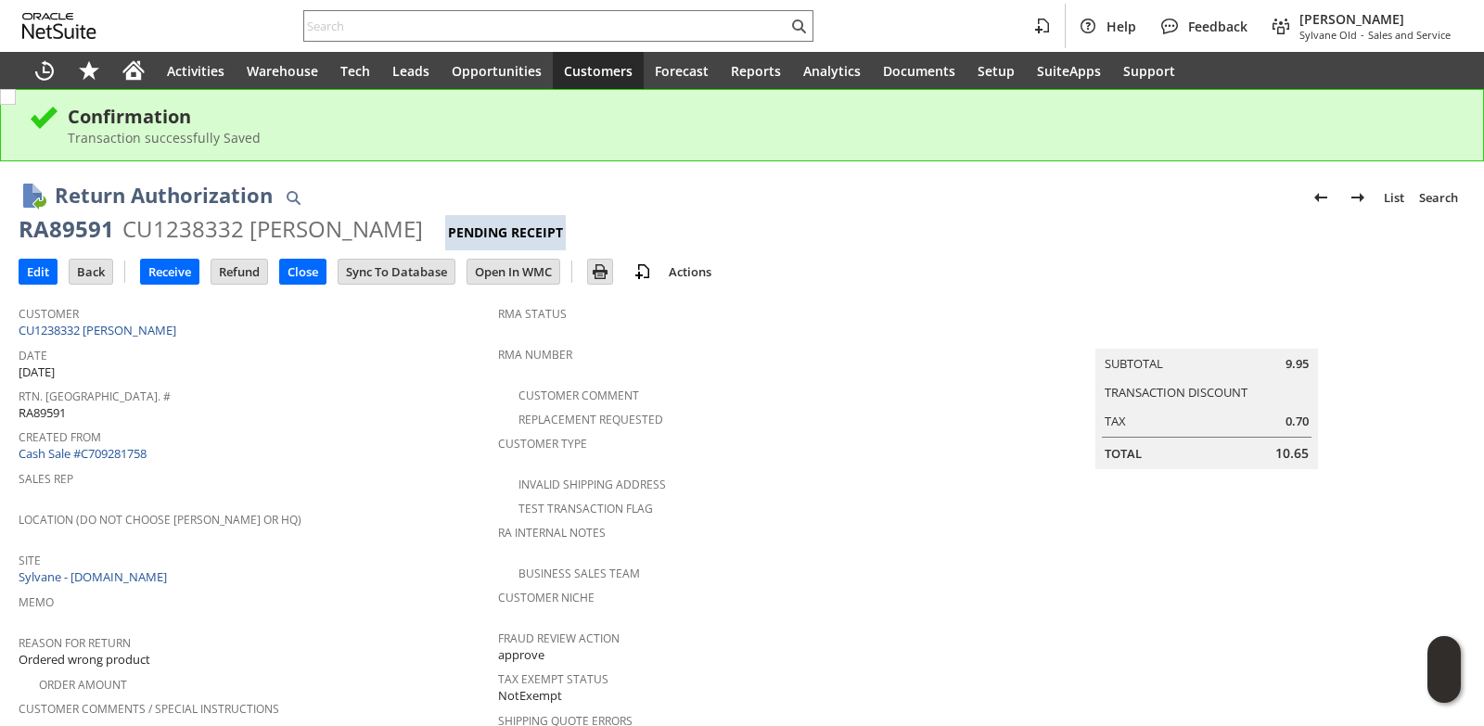
click at [31, 231] on div "RA89591" at bounding box center [67, 229] width 96 height 30
copy div "RA89591"
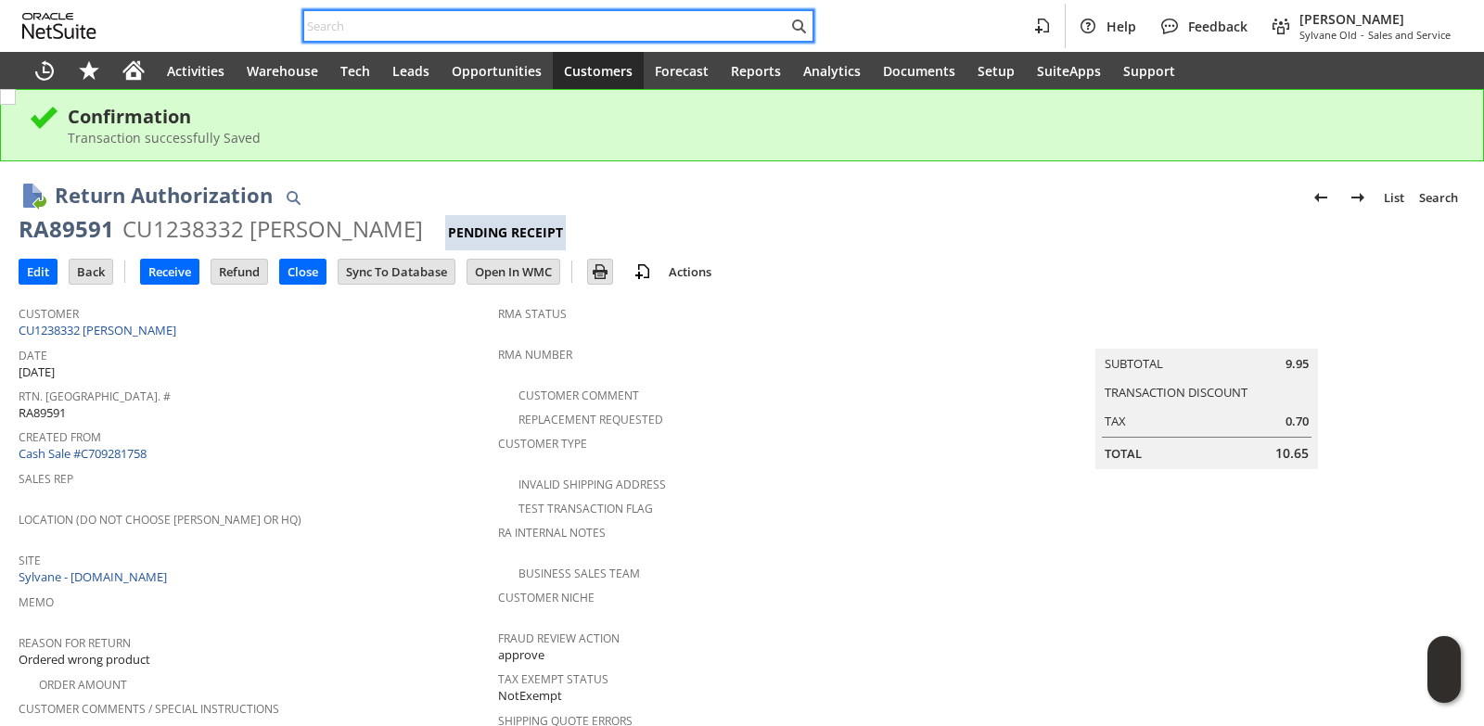
paste input "7752306465"
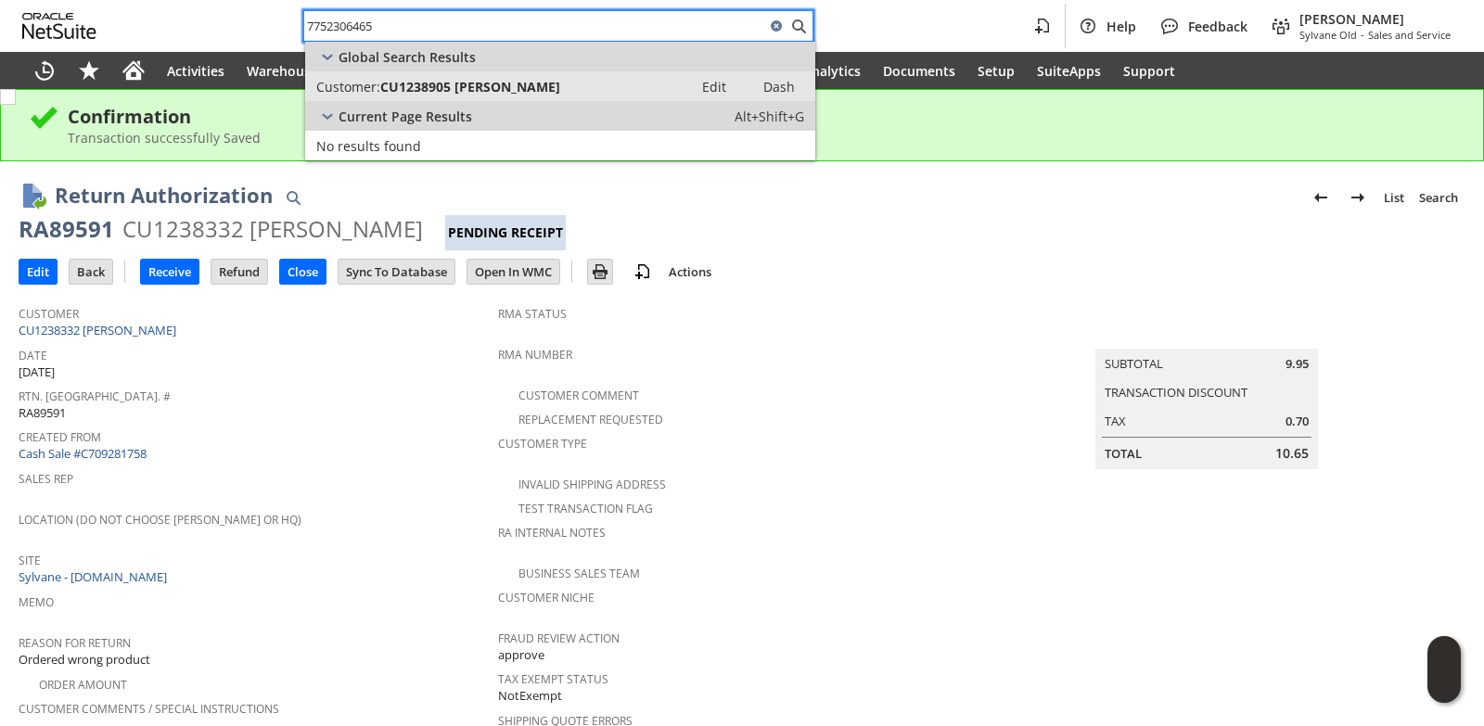
type input "7752306465"
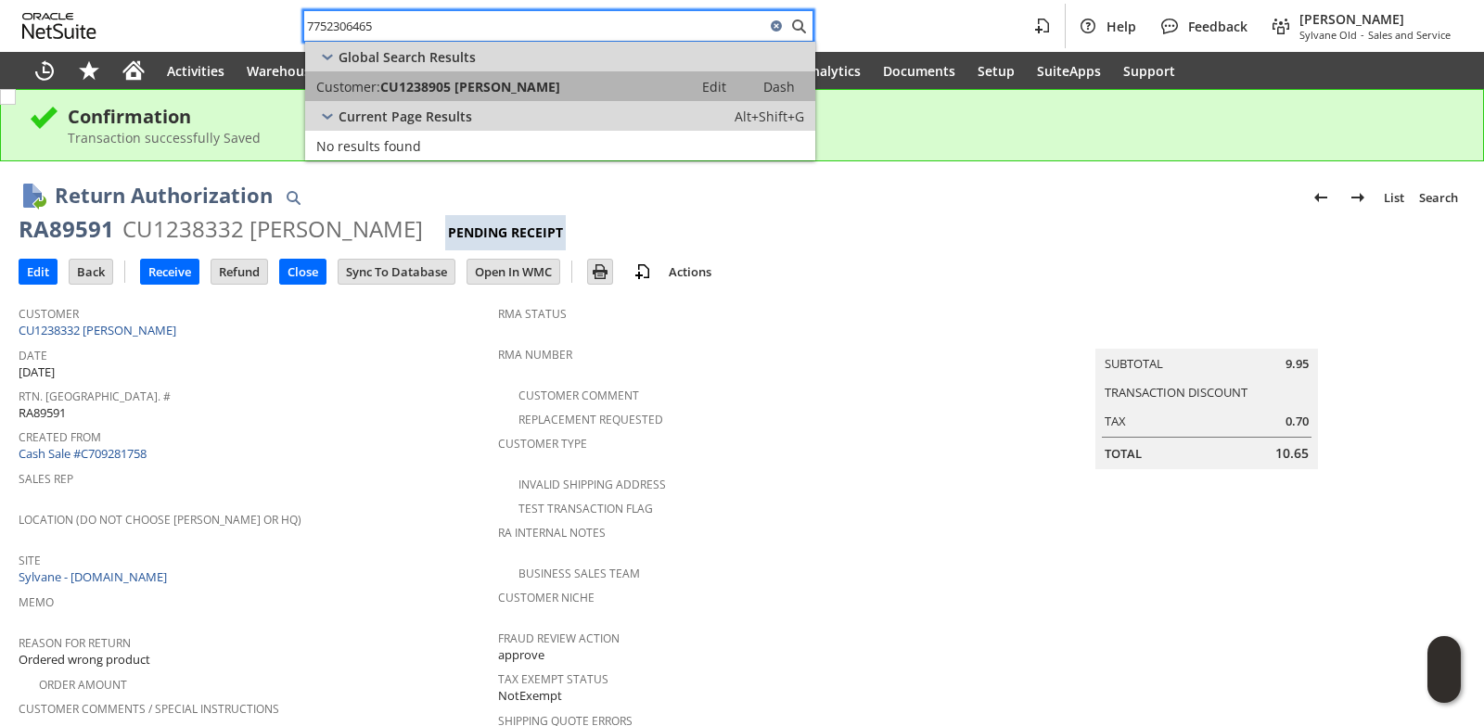
click at [491, 93] on span "CU1238905 [PERSON_NAME]" at bounding box center [470, 87] width 180 height 18
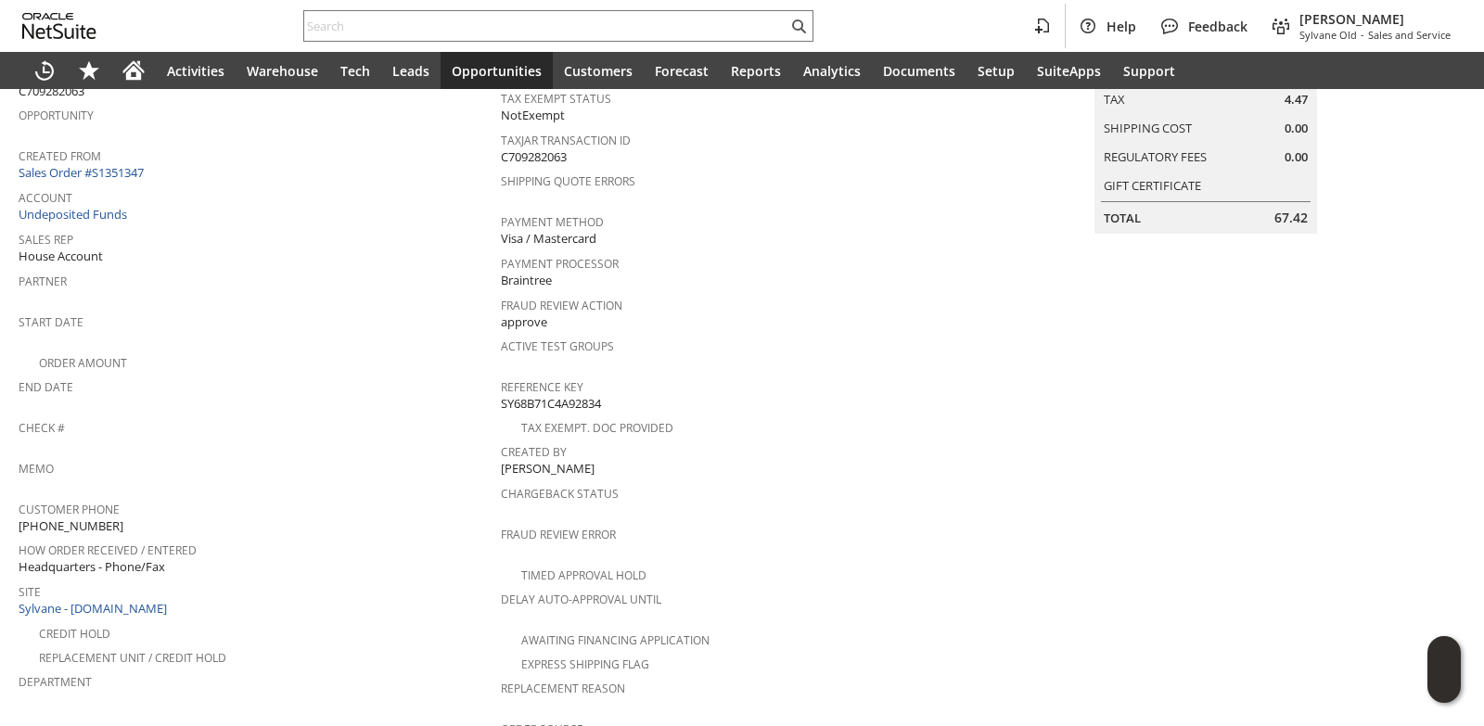
scroll to position [93, 0]
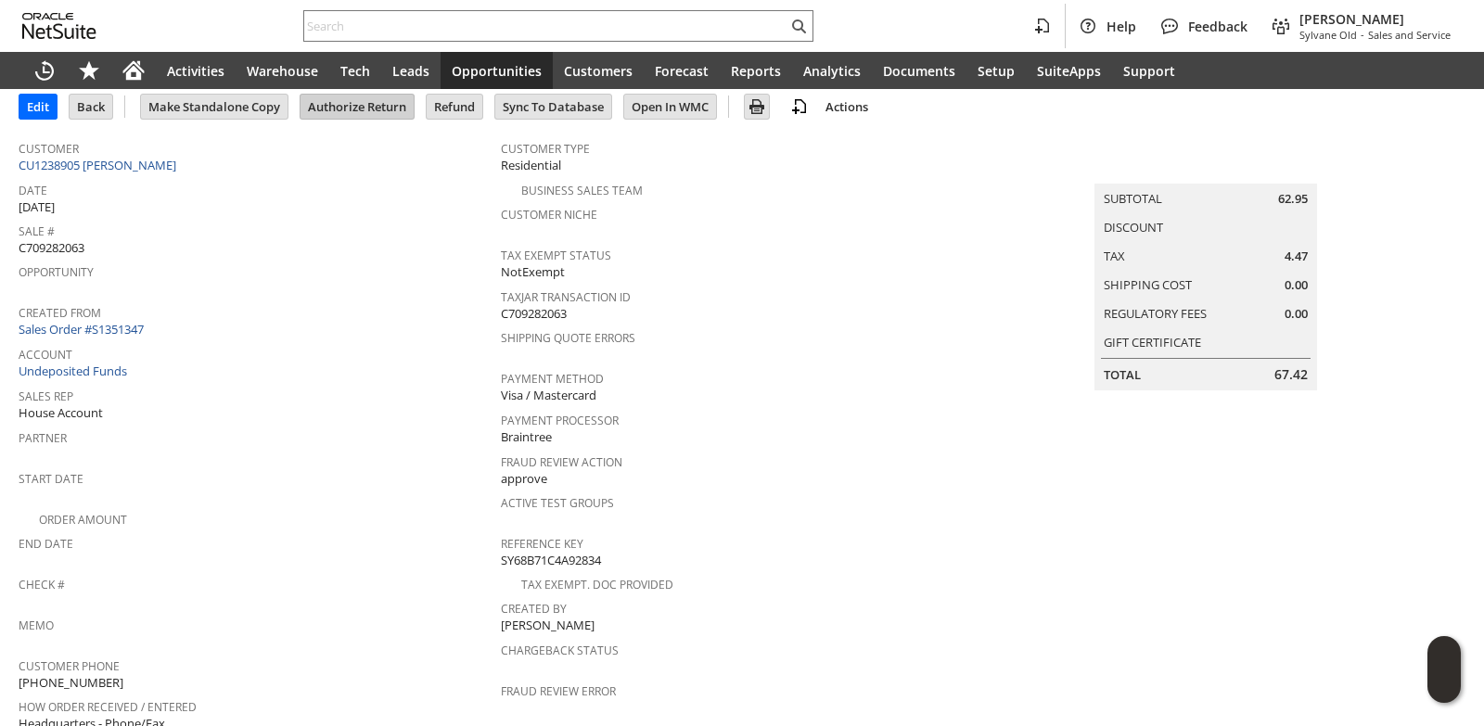
click at [325, 106] on input "Authorize Return" at bounding box center [356, 107] width 113 height 24
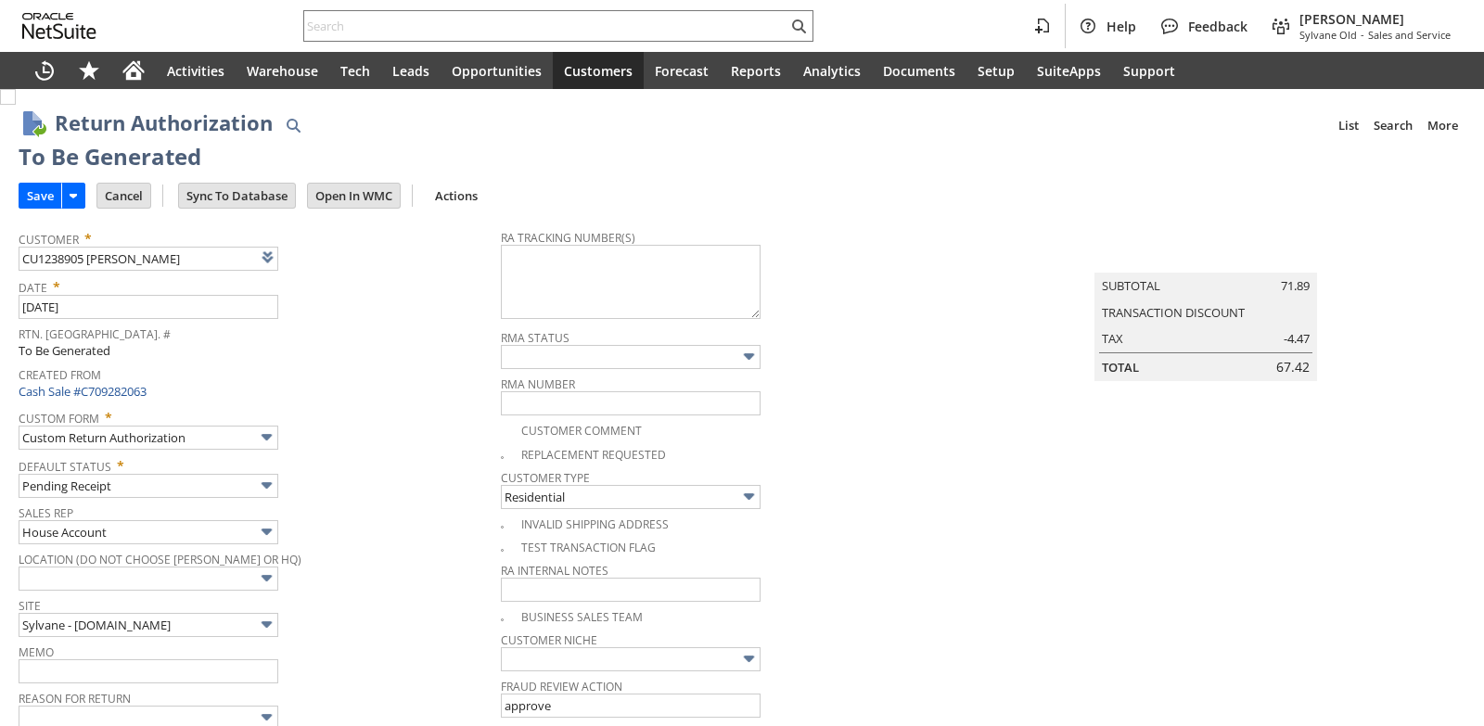
type input "Add"
type input "Copy Previous"
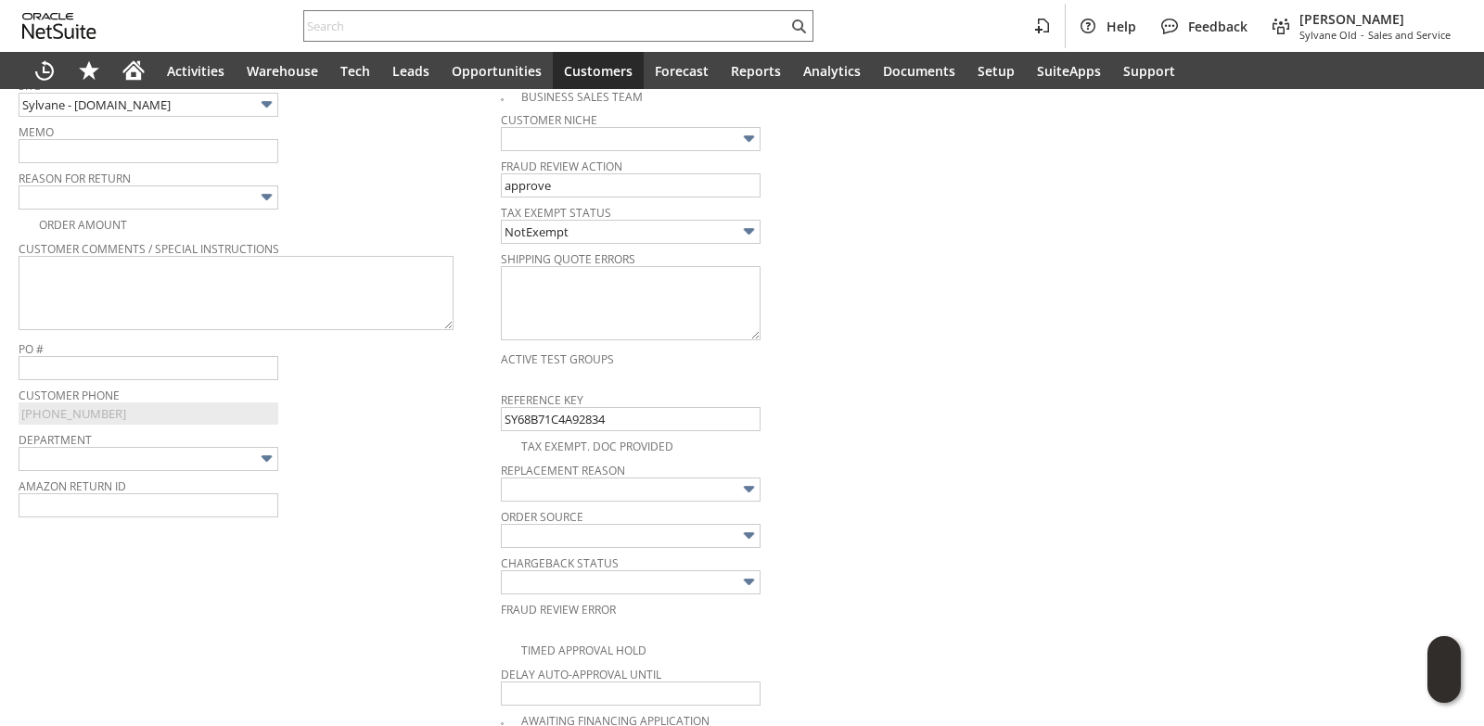
scroll to position [490, 0]
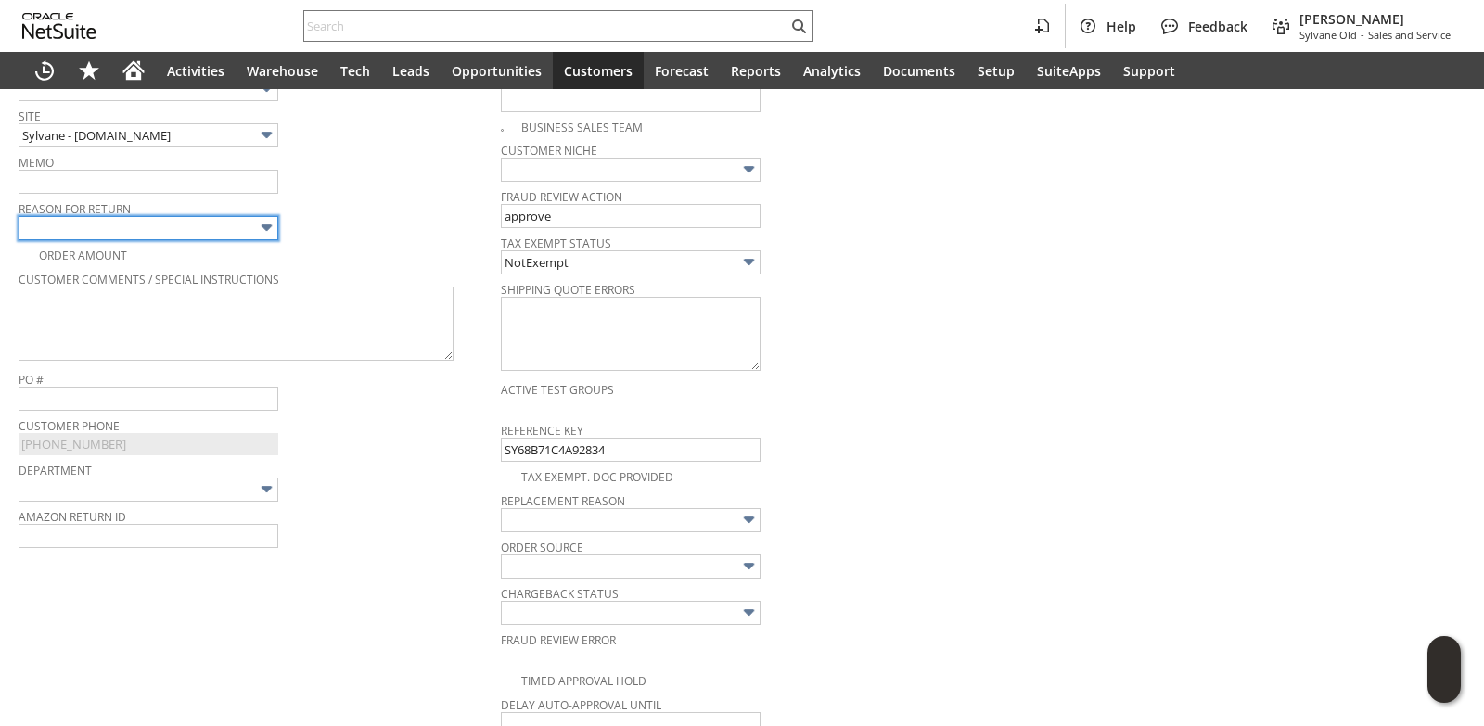
click at [254, 231] on input "text" at bounding box center [149, 228] width 260 height 24
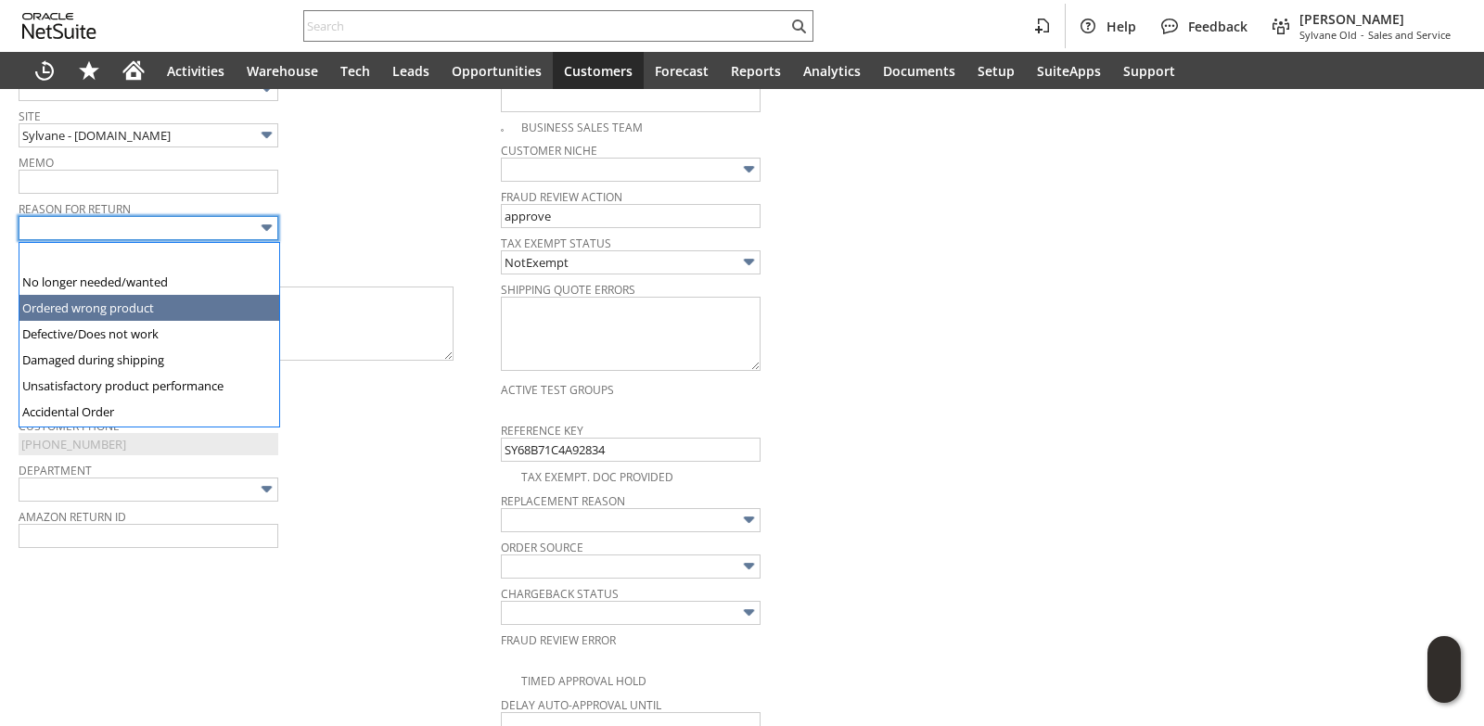
type input "Ordered wrong product"
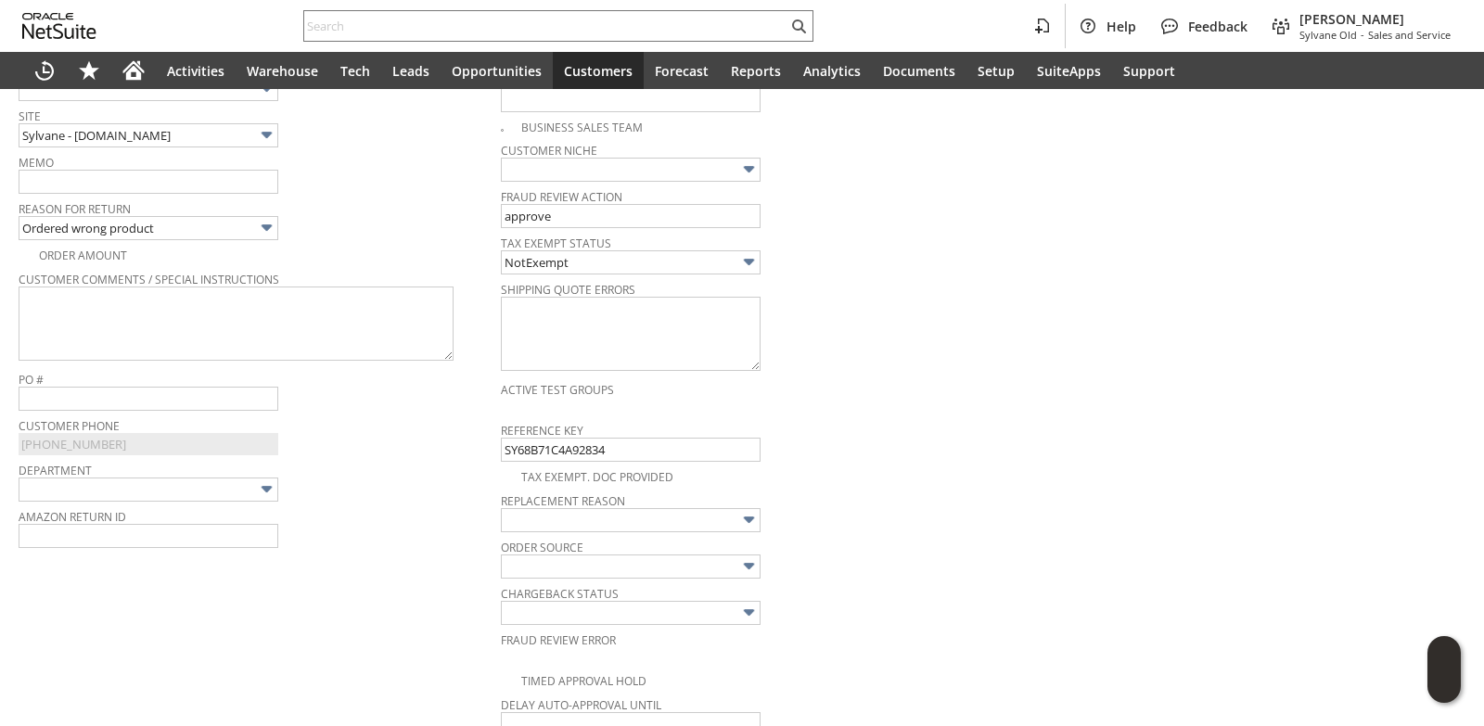
click at [374, 228] on div "Reason For Return Ordered wrong product" at bounding box center [255, 218] width 473 height 45
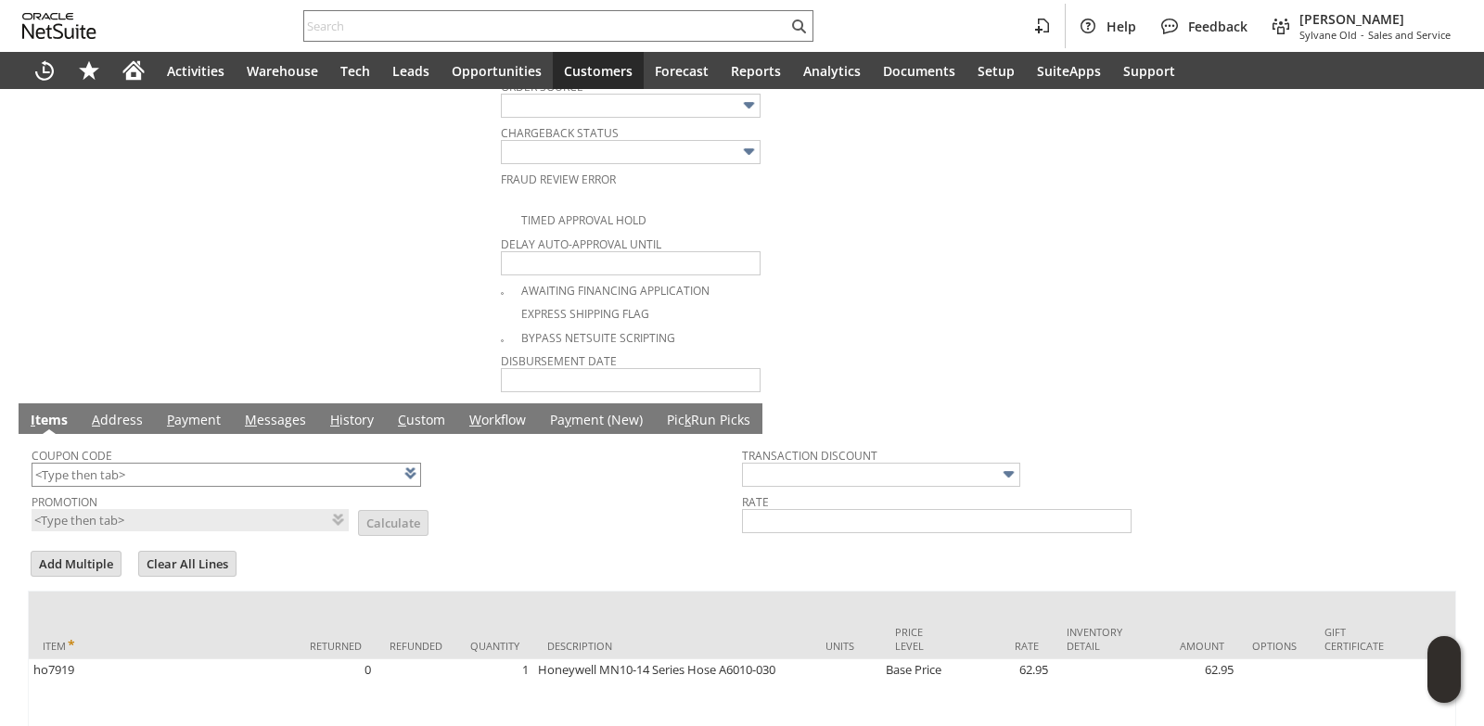
scroll to position [1046, 0]
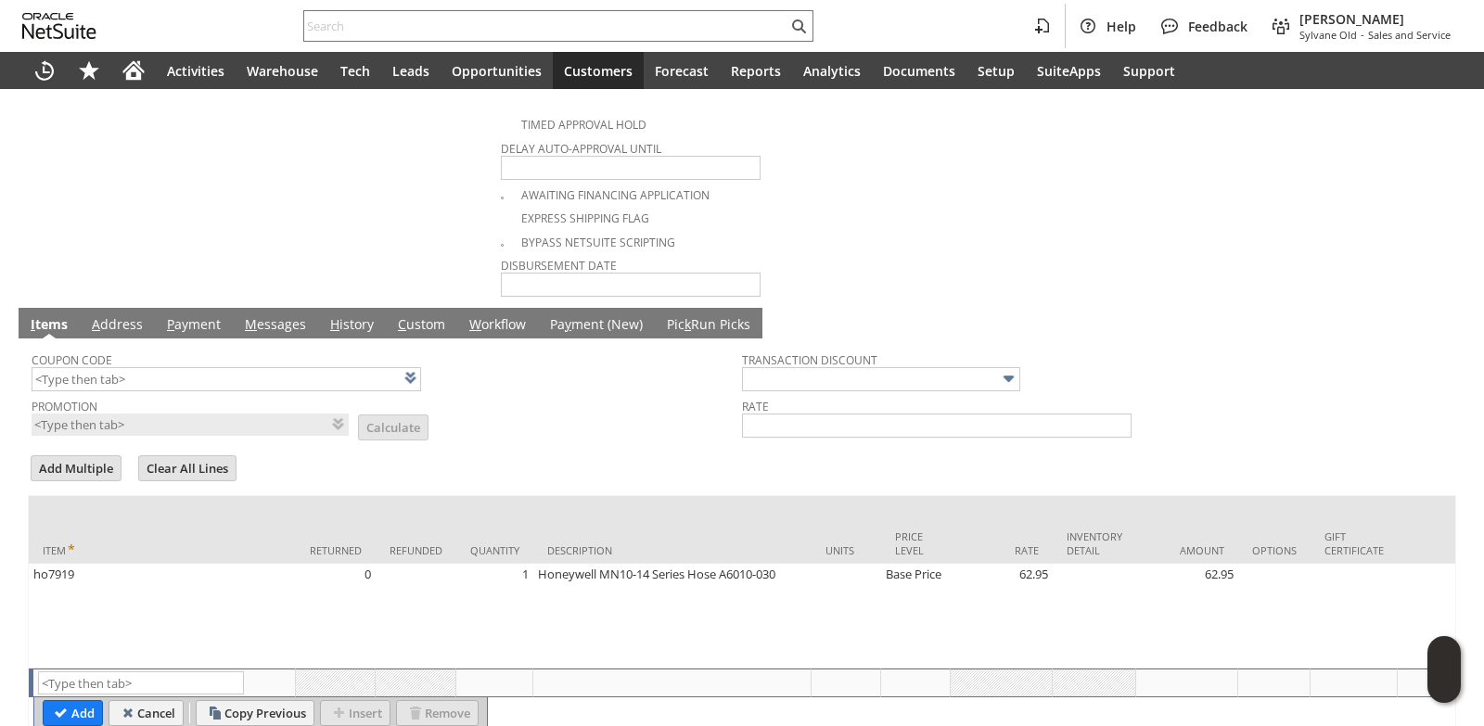
click at [278, 336] on link "M essages" at bounding box center [275, 325] width 70 height 20
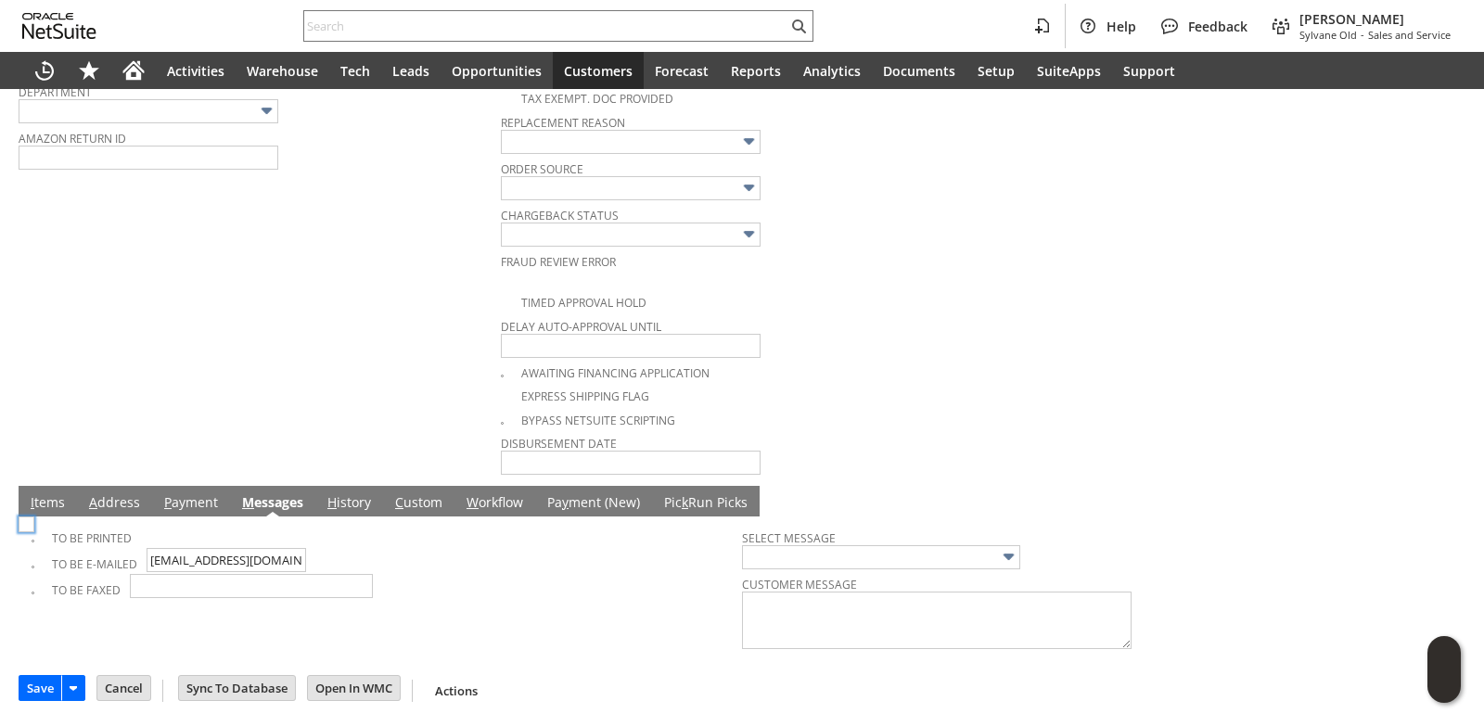
scroll to position [873, 0]
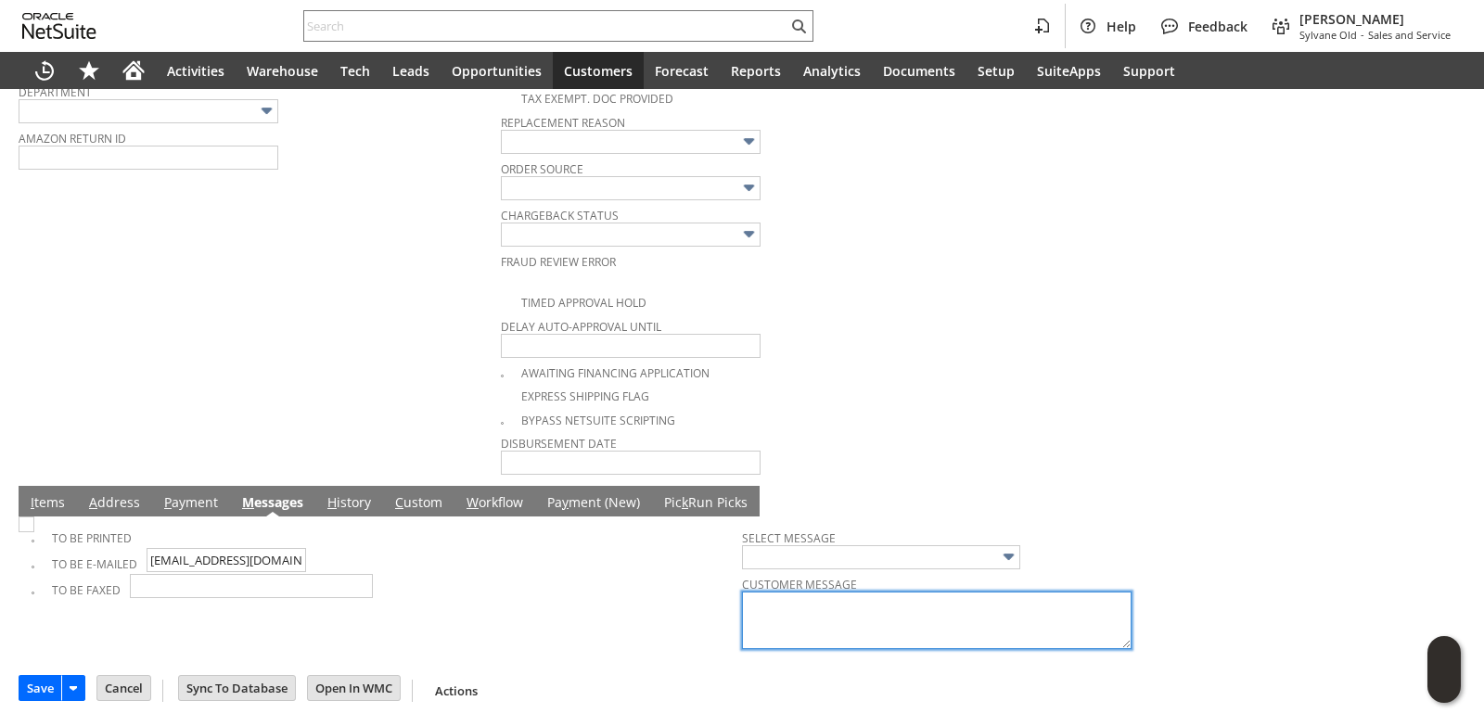
click at [791, 615] on textarea at bounding box center [936, 620] width 389 height 57
type textarea "- [PERSON_NAME]"
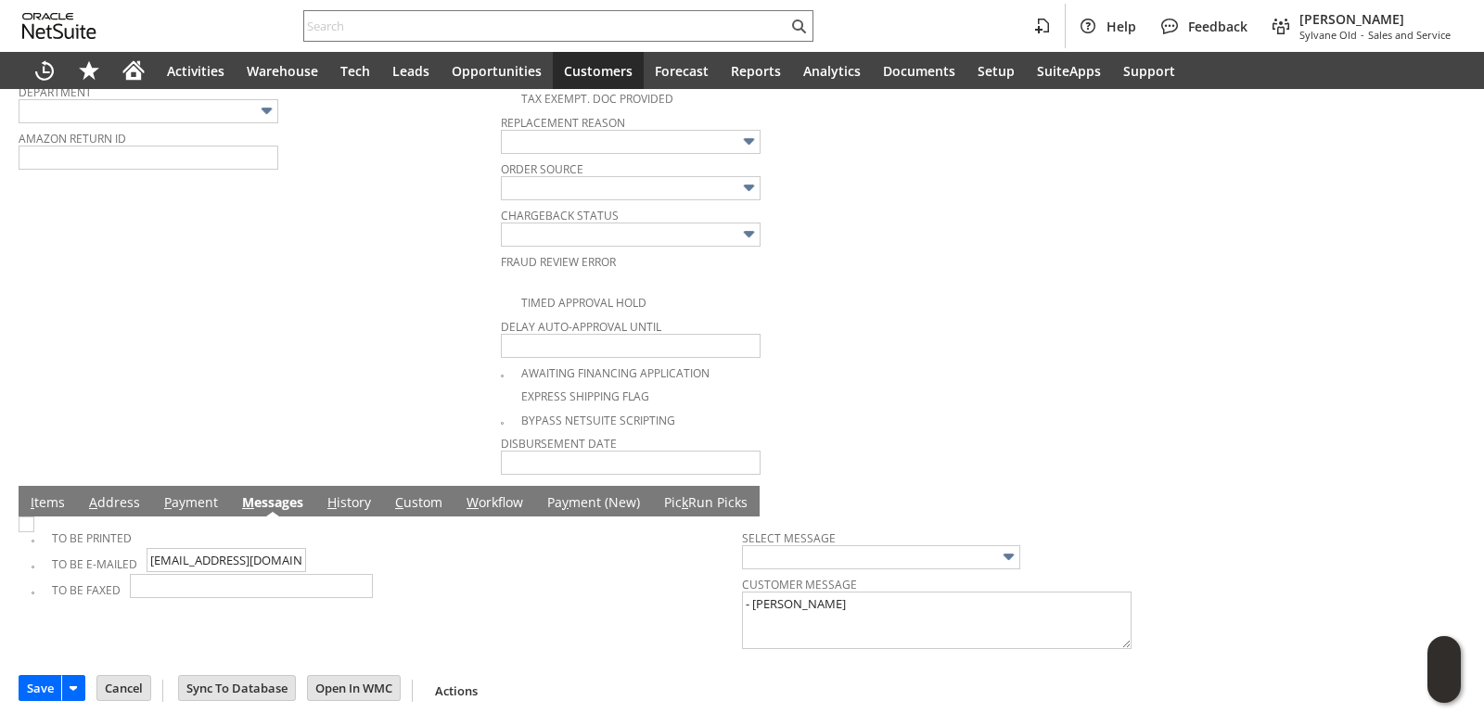
click at [527, 594] on td "To Be Faxed" at bounding box center [387, 587] width 710 height 26
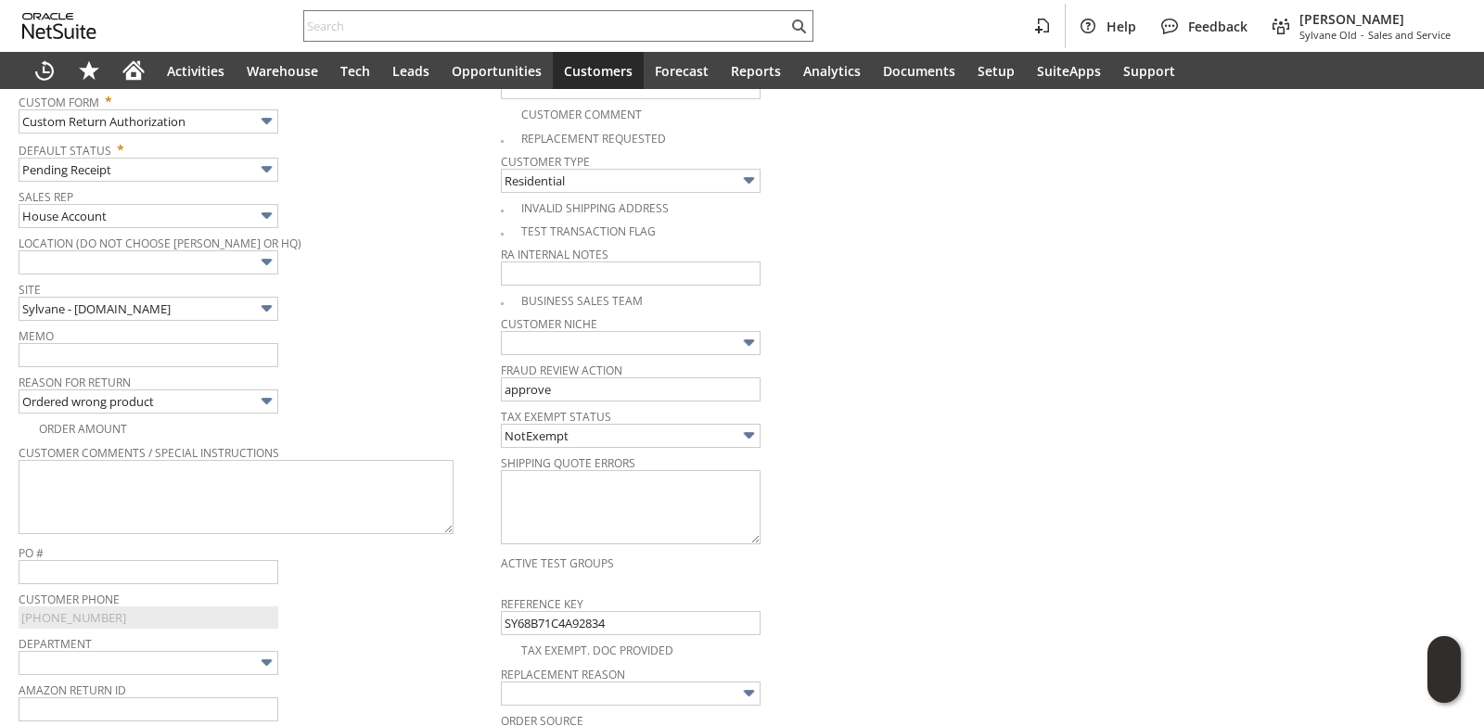
scroll to position [0, 0]
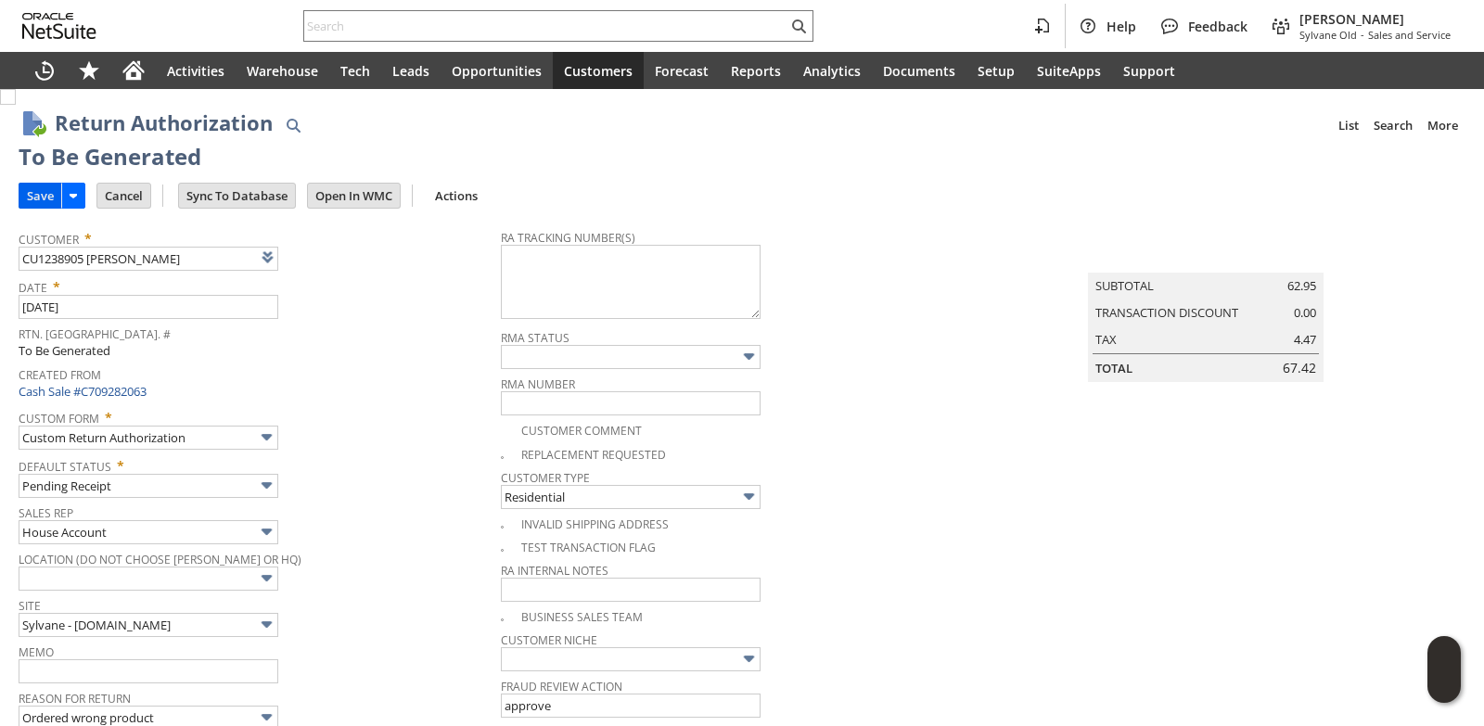
click at [28, 198] on input "Save" at bounding box center [40, 196] width 42 height 24
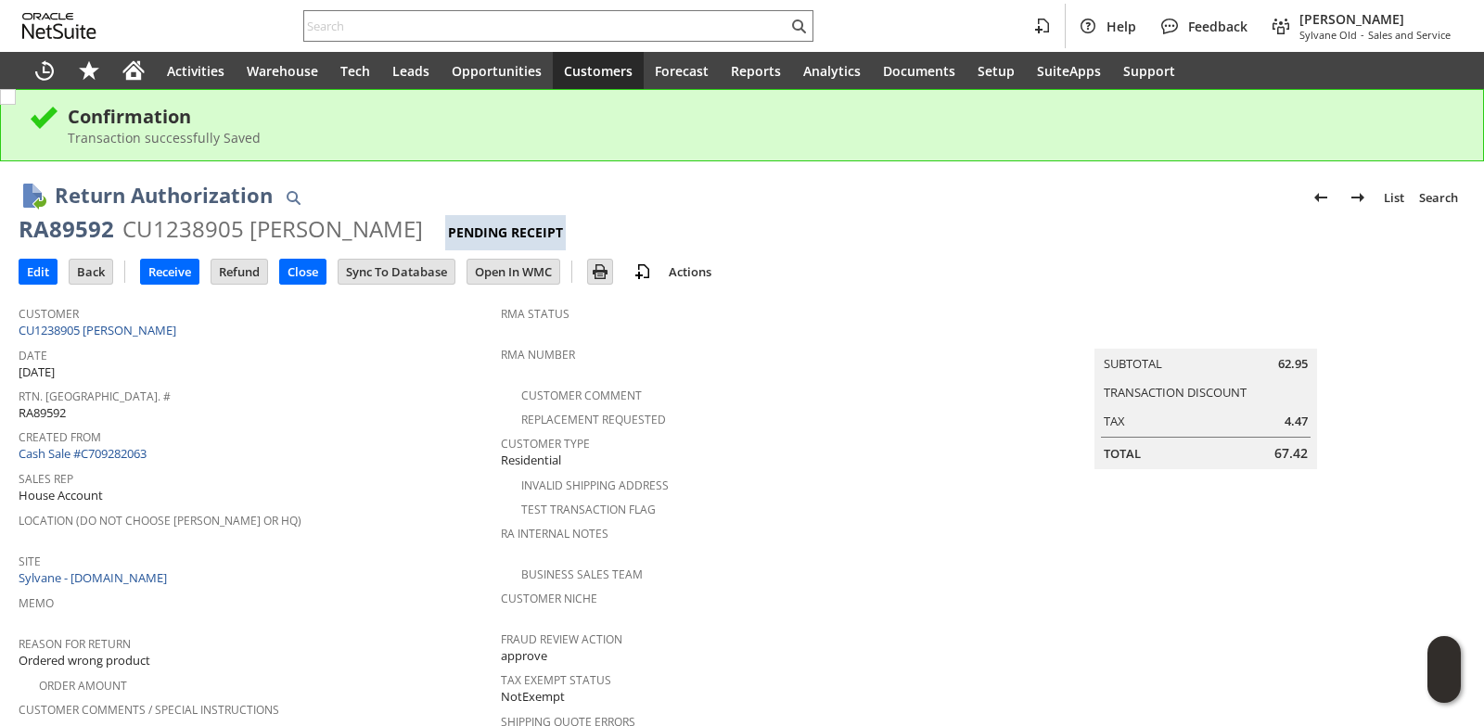
click at [881, 424] on div "Replacement Requested" at bounding box center [742, 417] width 482 height 22
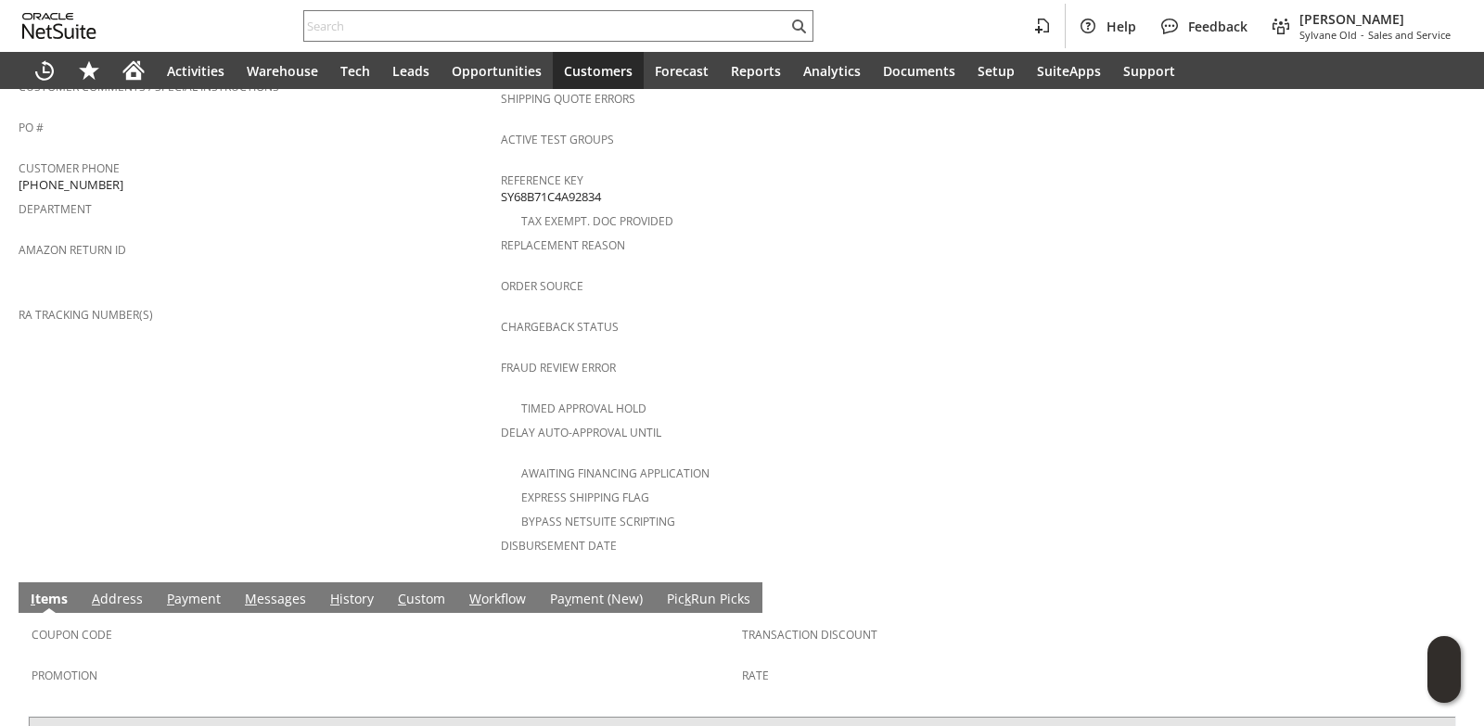
scroll to position [876, 0]
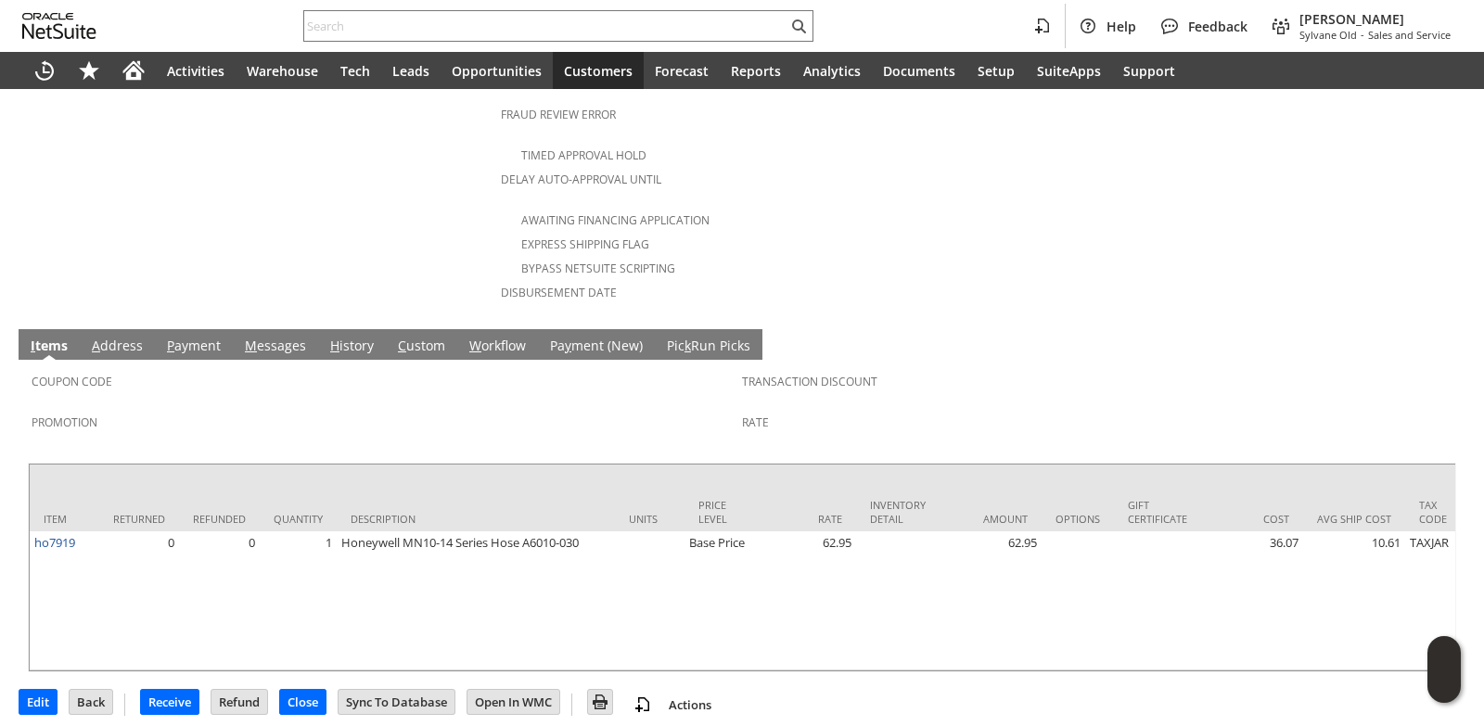
click at [258, 337] on link "M essages" at bounding box center [275, 347] width 70 height 20
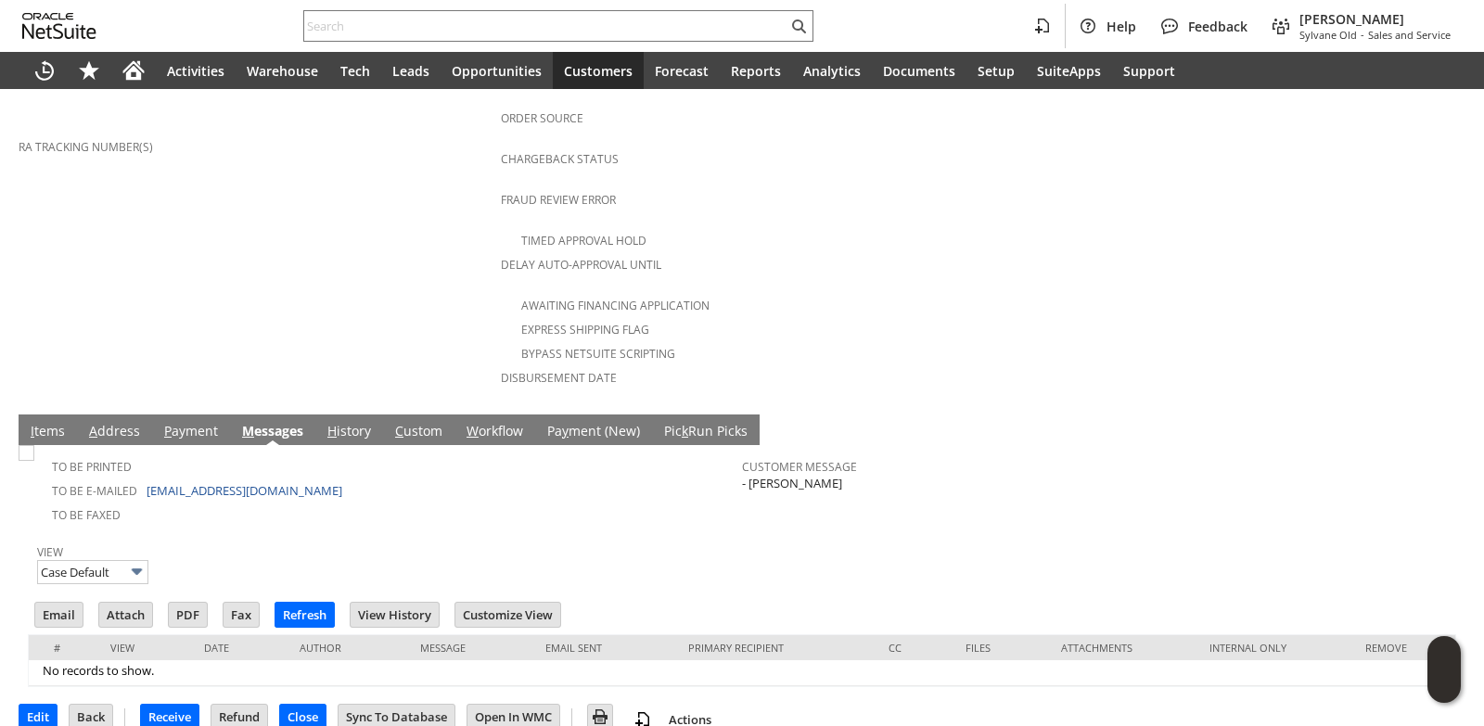
scroll to position [0, 0]
click at [68, 603] on input "Email" at bounding box center [58, 615] width 47 height 24
click at [856, 292] on div "Awaiting Financing Application" at bounding box center [742, 303] width 482 height 22
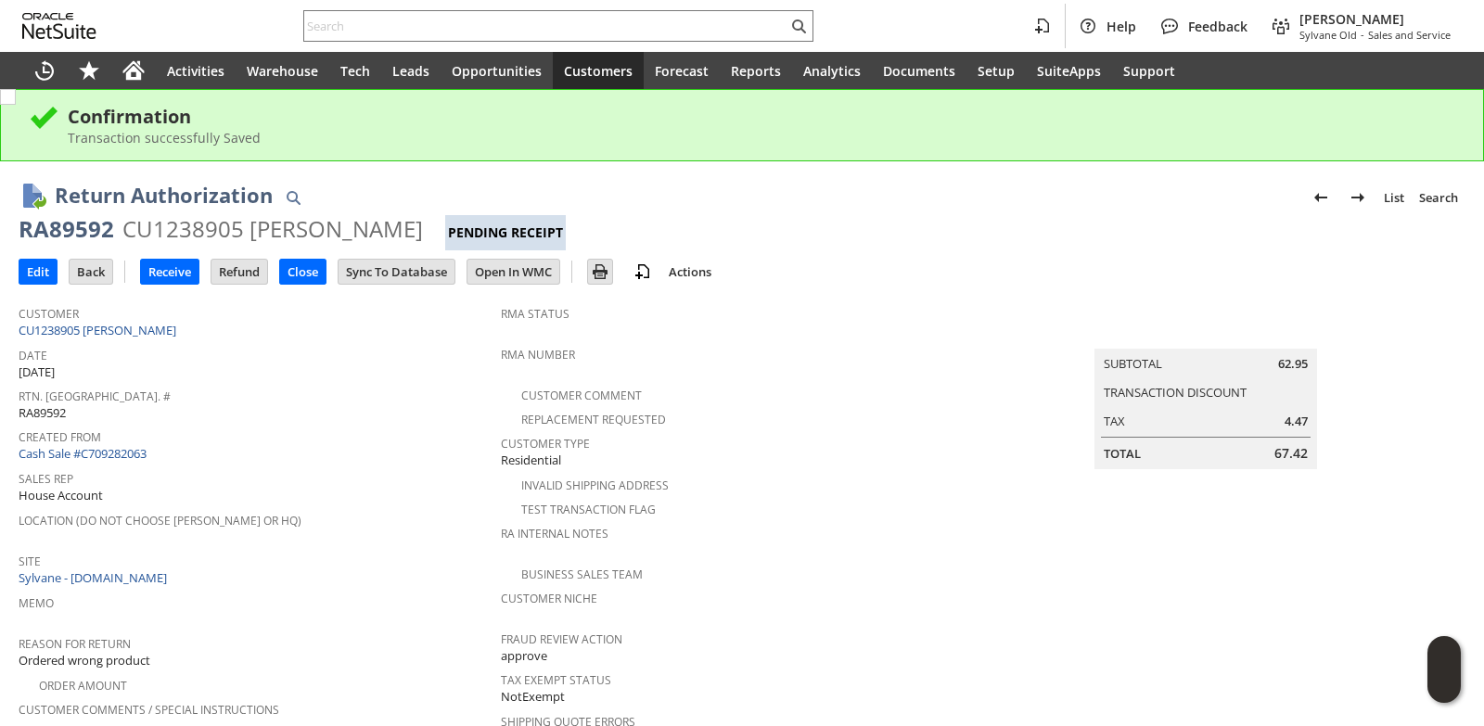
click at [75, 233] on div "RA89592" at bounding box center [67, 229] width 96 height 30
copy div "RA89592"
